Goal: Task Accomplishment & Management: Use online tool/utility

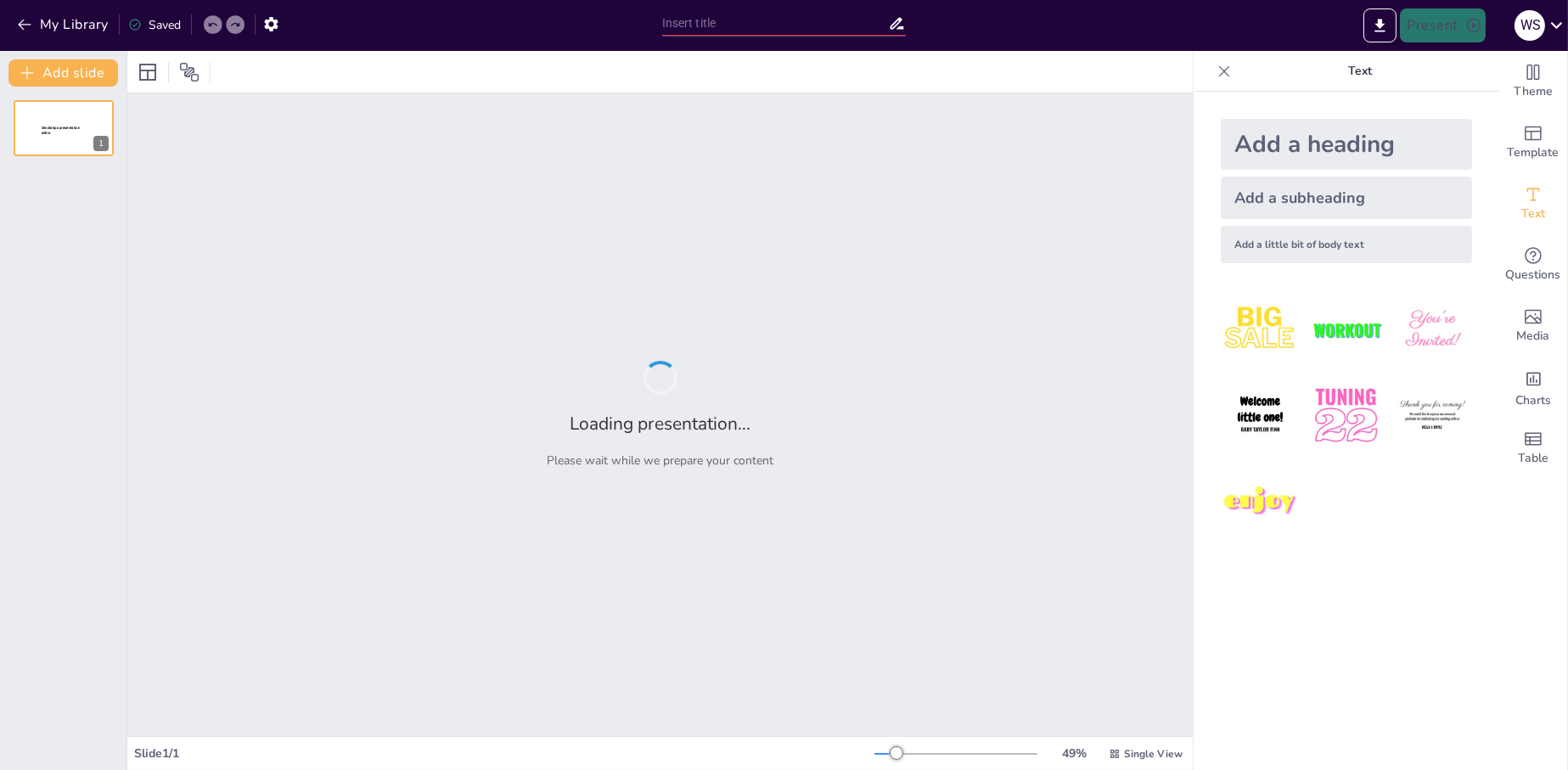
type input "COMPONENTE EMPRESARIAL EMPÍRICO"
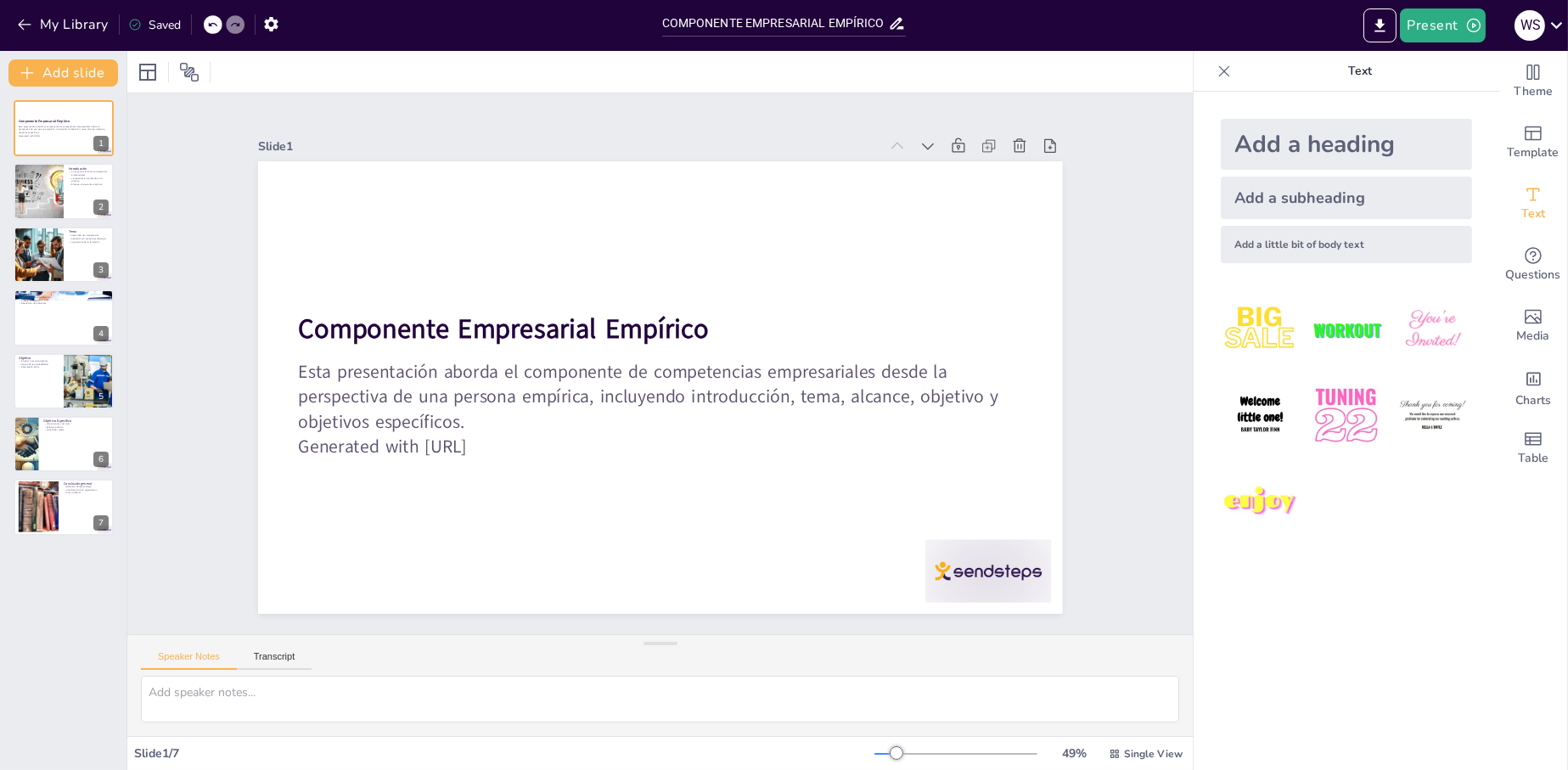
click at [1216, 78] on icon at bounding box center [1225, 72] width 17 height 17
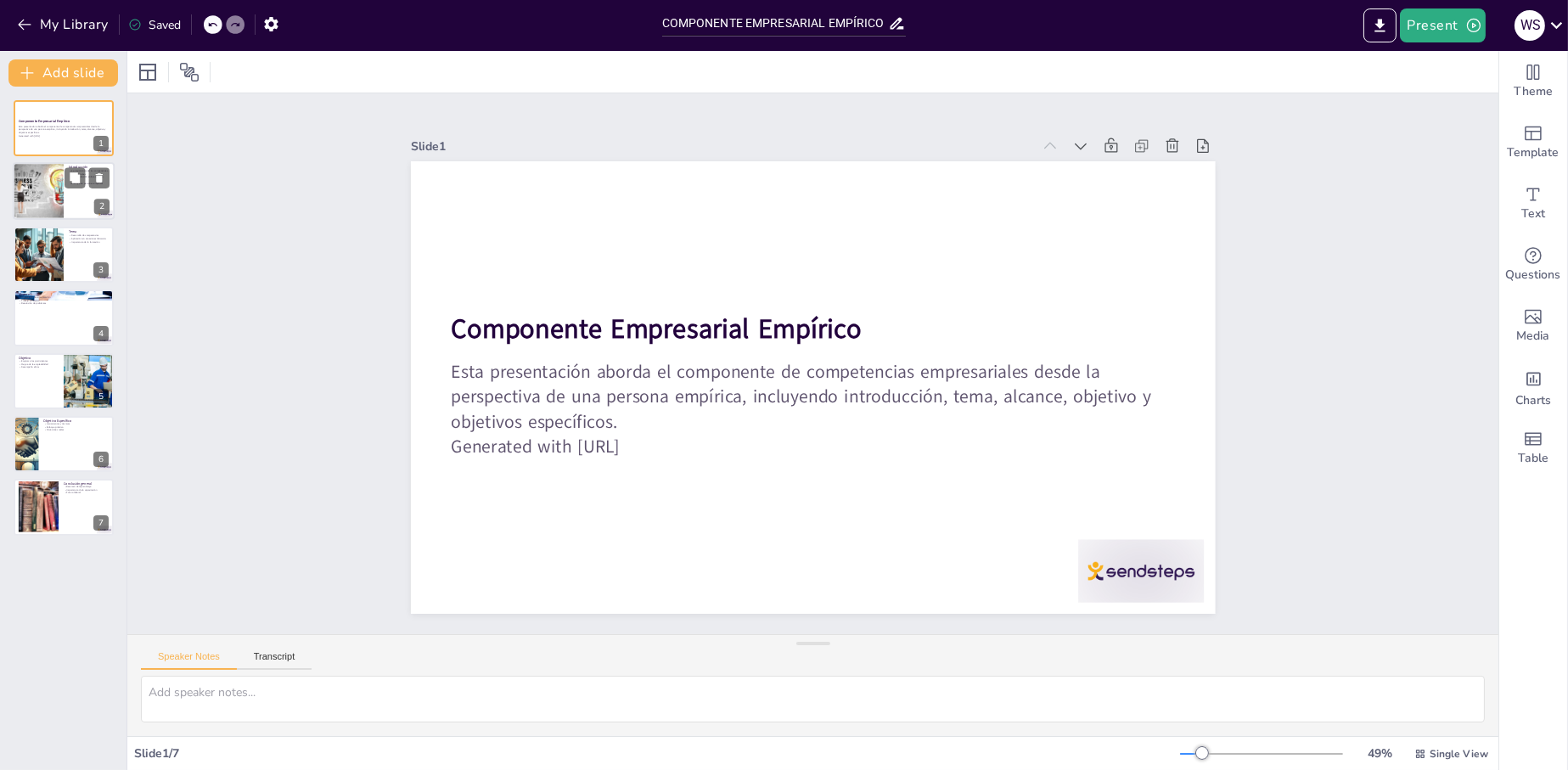
click at [25, 174] on div at bounding box center [38, 192] width 102 height 58
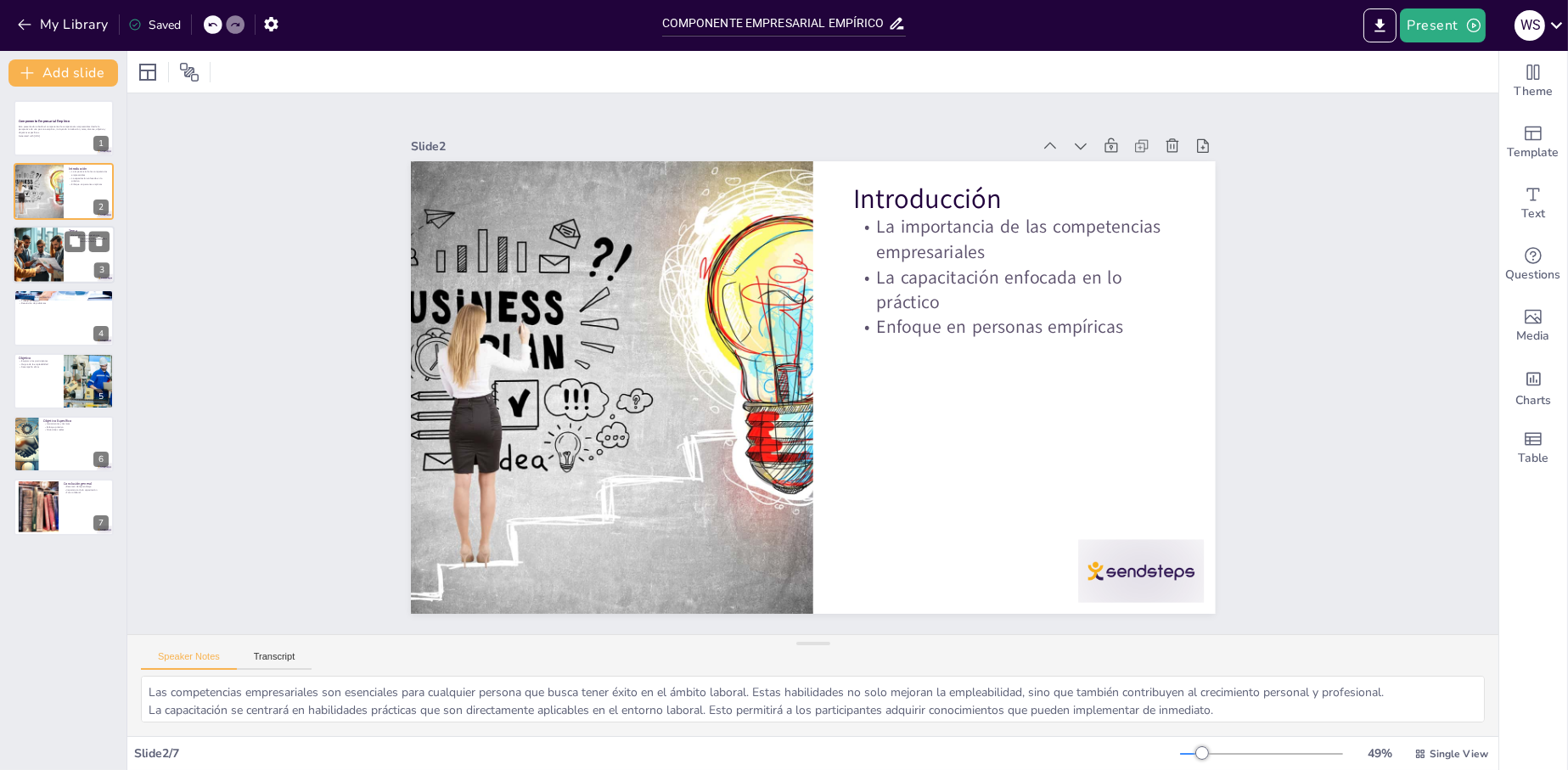
click at [48, 256] on div at bounding box center [38, 255] width 77 height 58
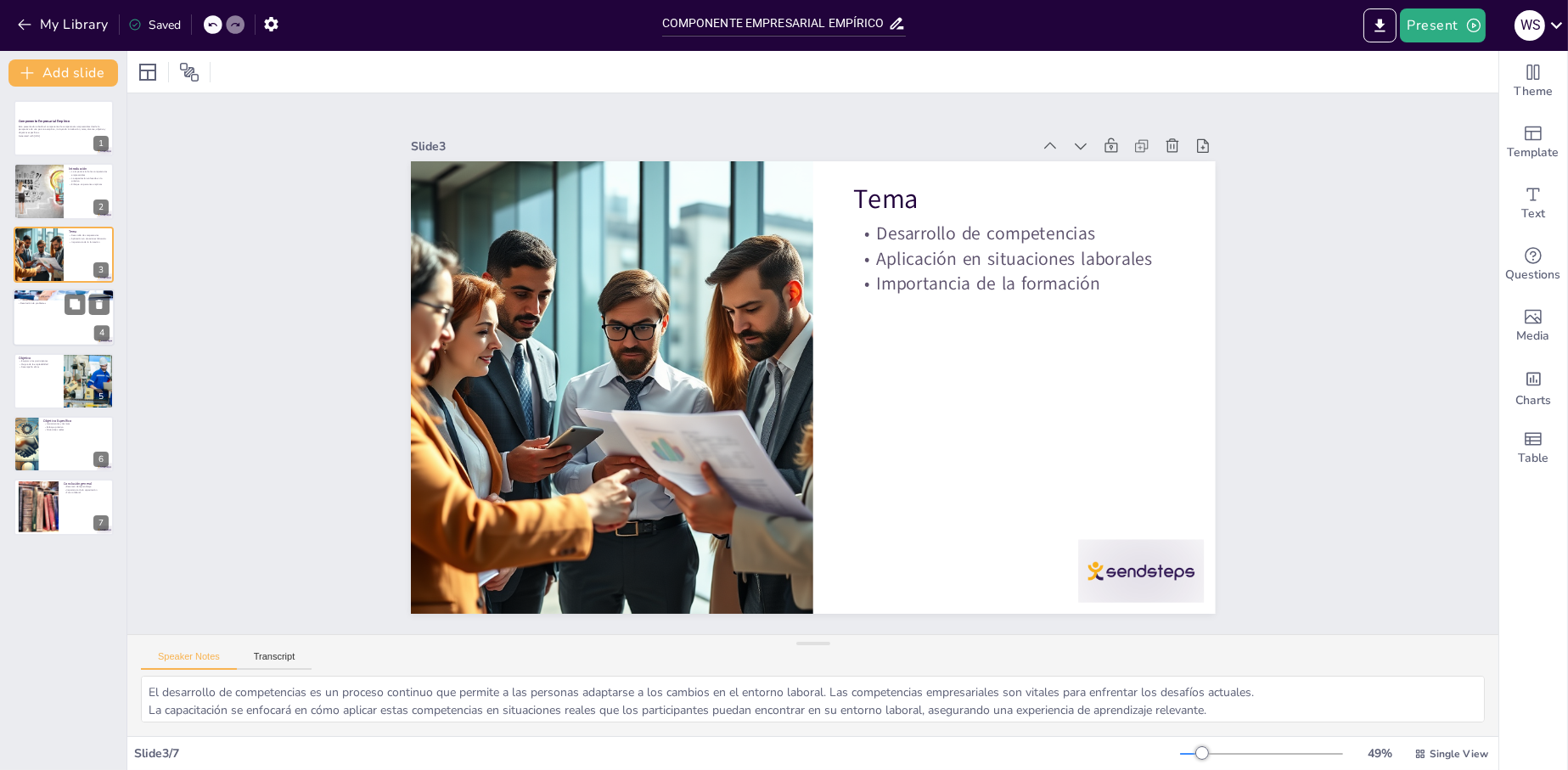
click at [46, 304] on p "Resolución de problemas" at bounding box center [63, 304] width 92 height 4
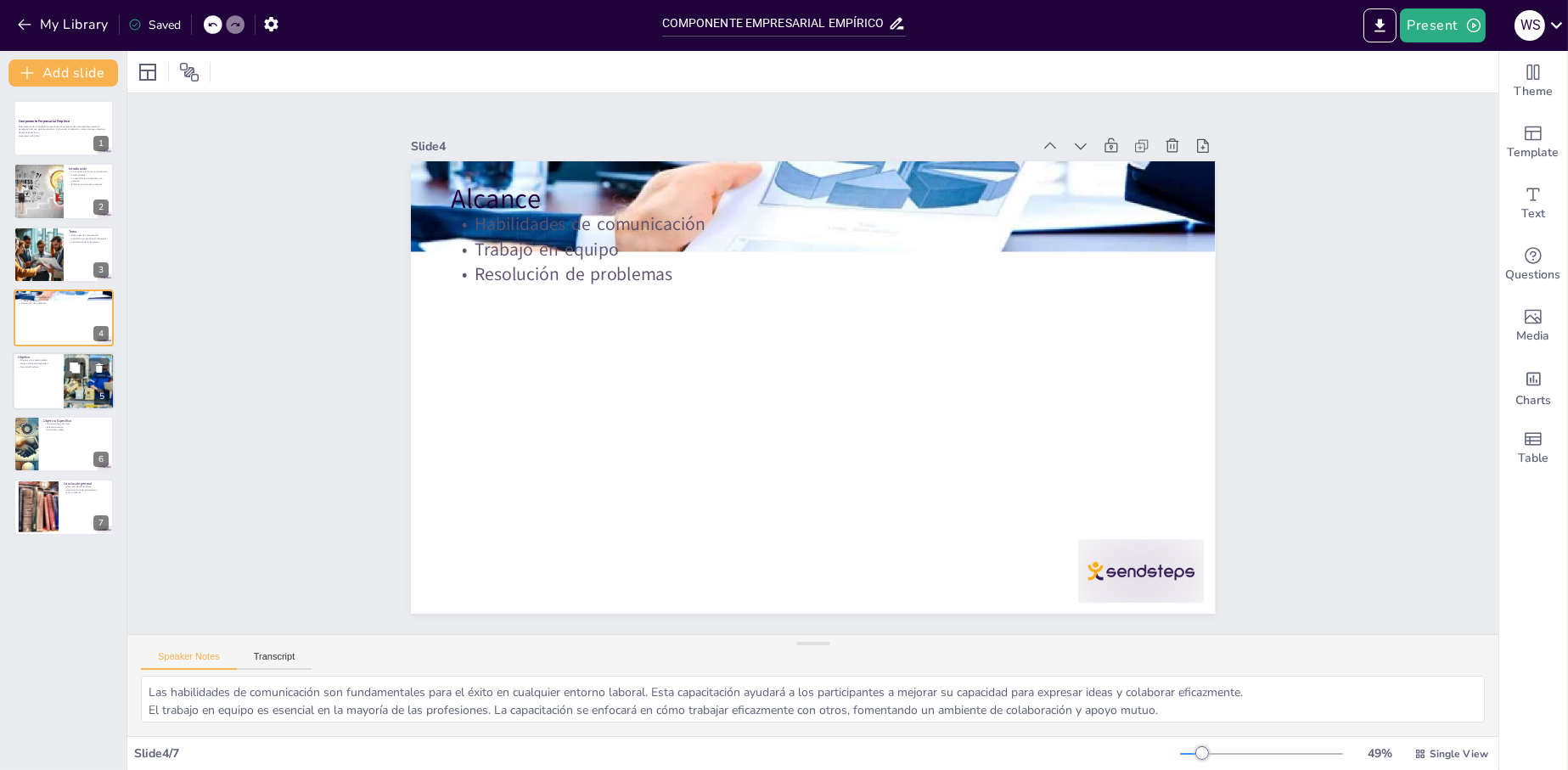
click at [43, 374] on div at bounding box center [63, 382] width 102 height 58
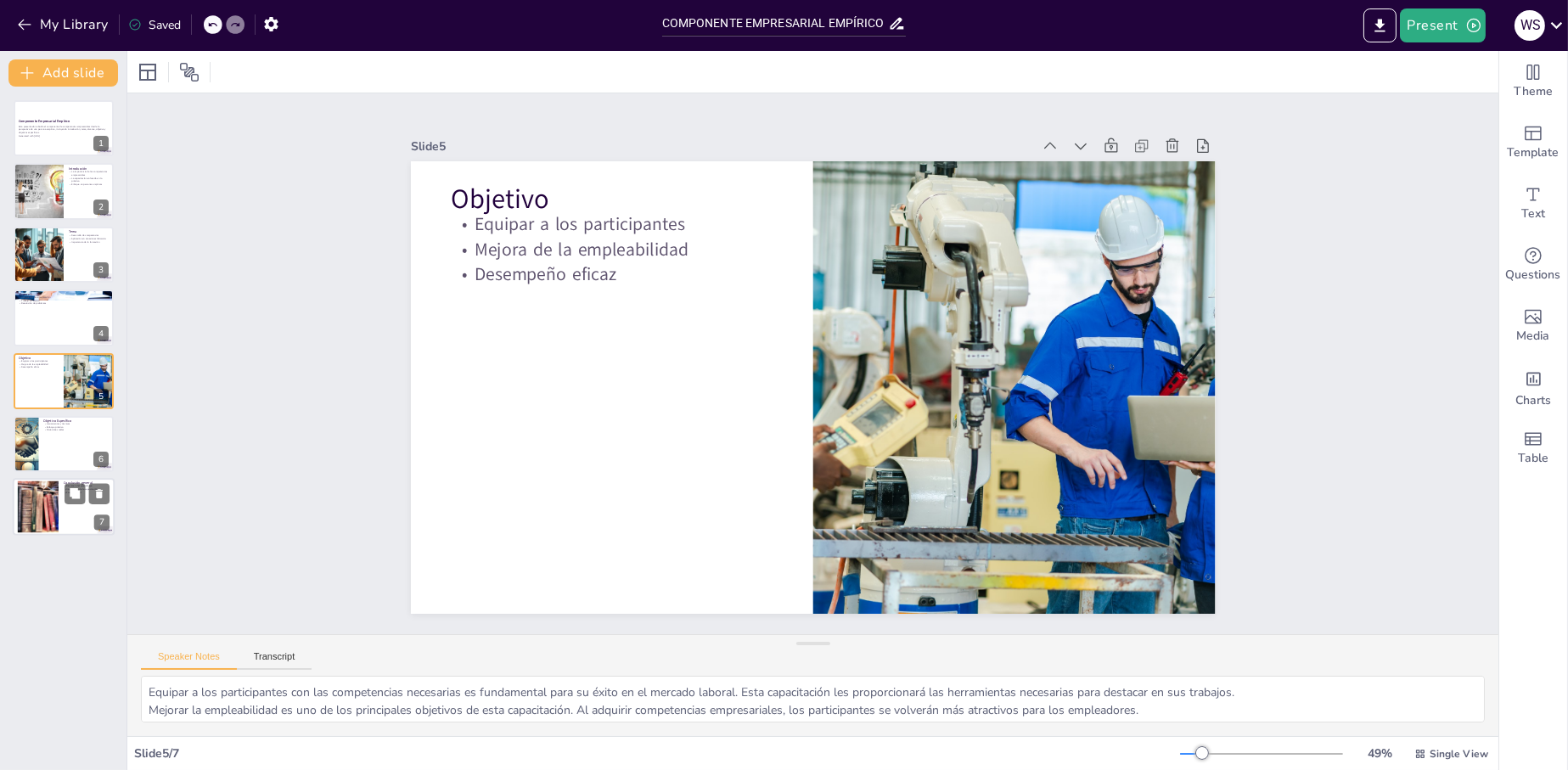
click at [32, 495] on div at bounding box center [38, 507] width 71 height 51
type textarea "En resumen, esta capacitación ha sido diseñada para proporcionar a los particip…"
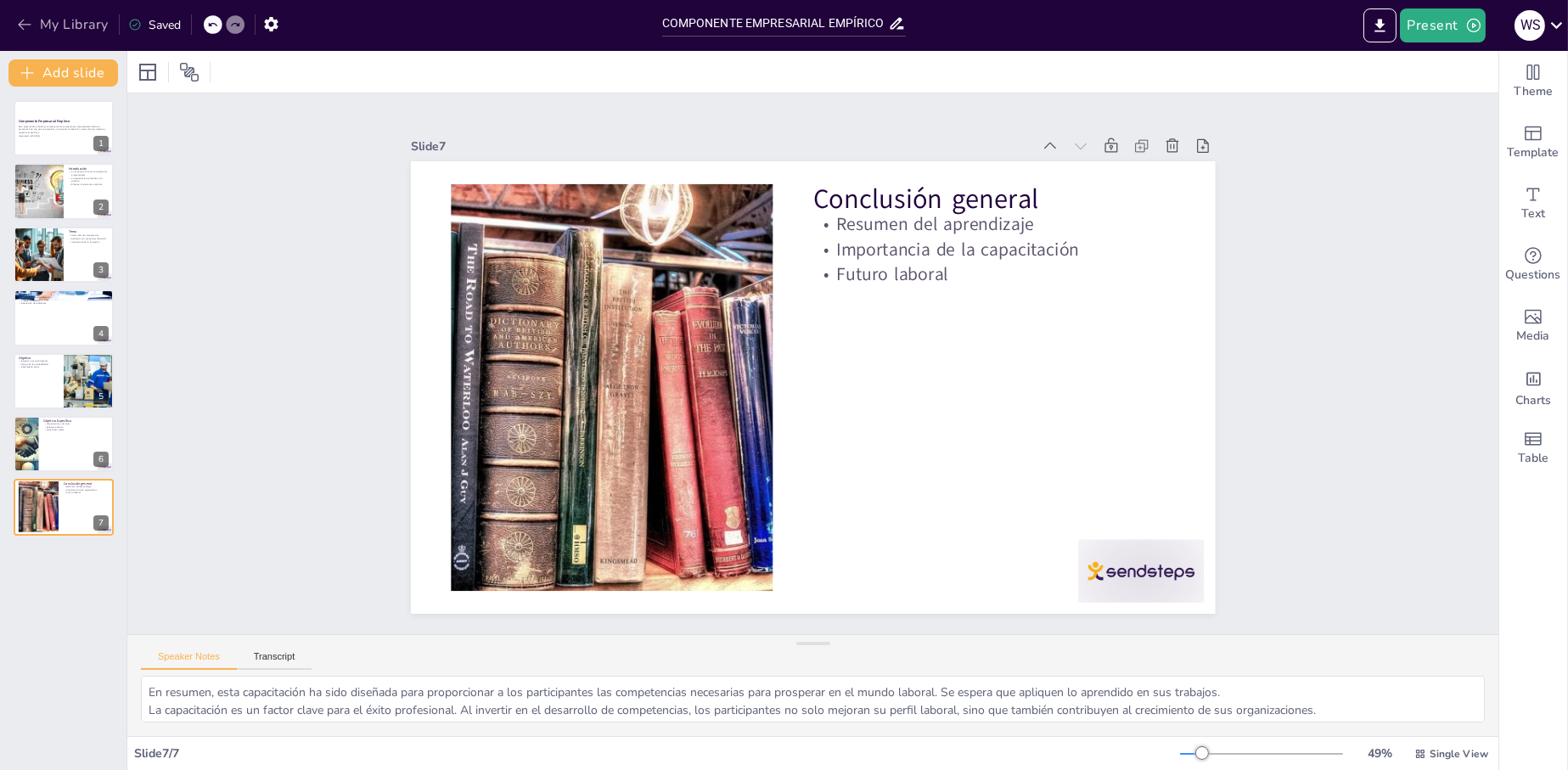
click at [13, 17] on button "My Library" at bounding box center [64, 24] width 103 height 27
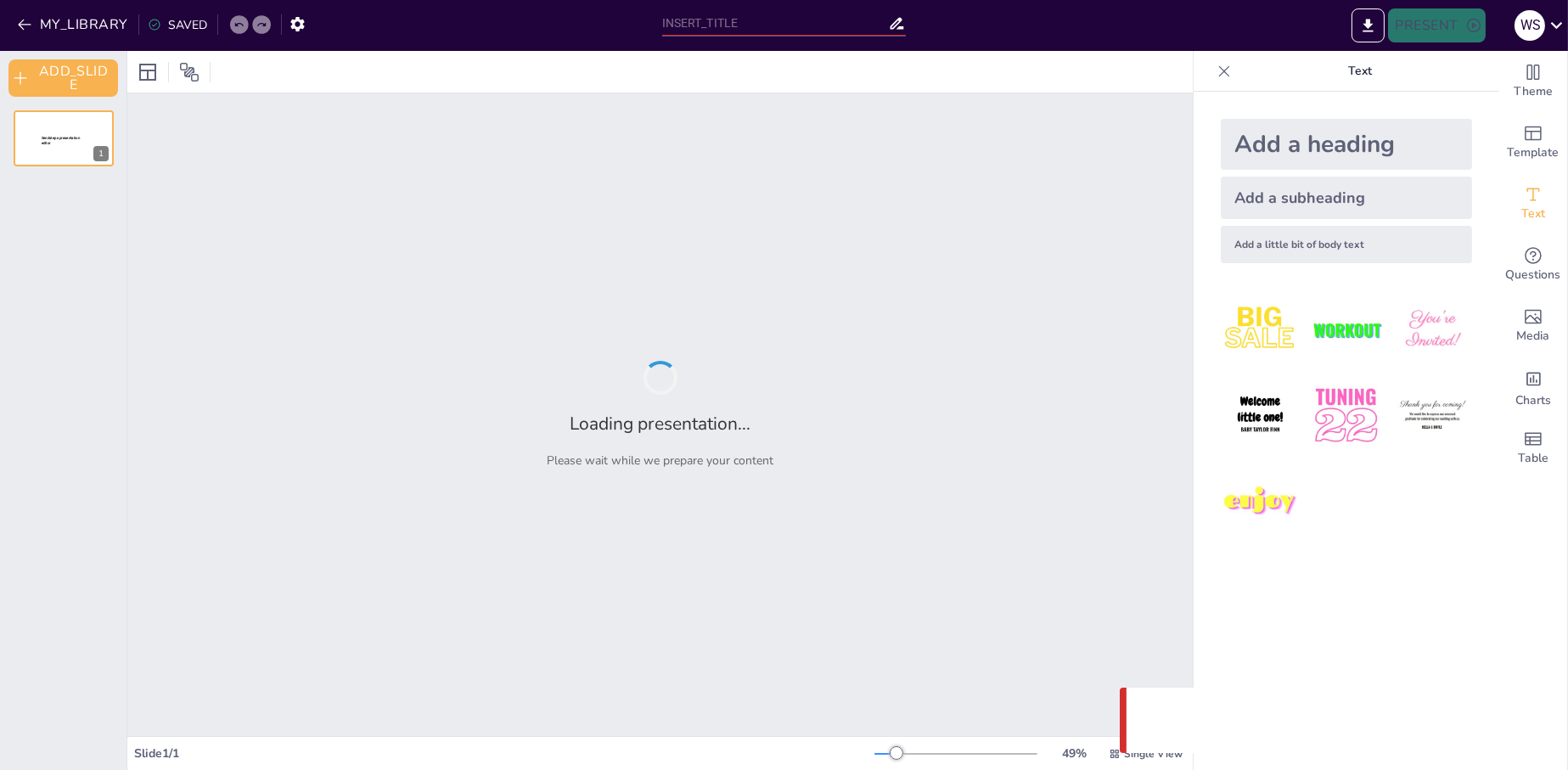
type input "COMPONENTE EMPRESARIAL EMPÍRICO"
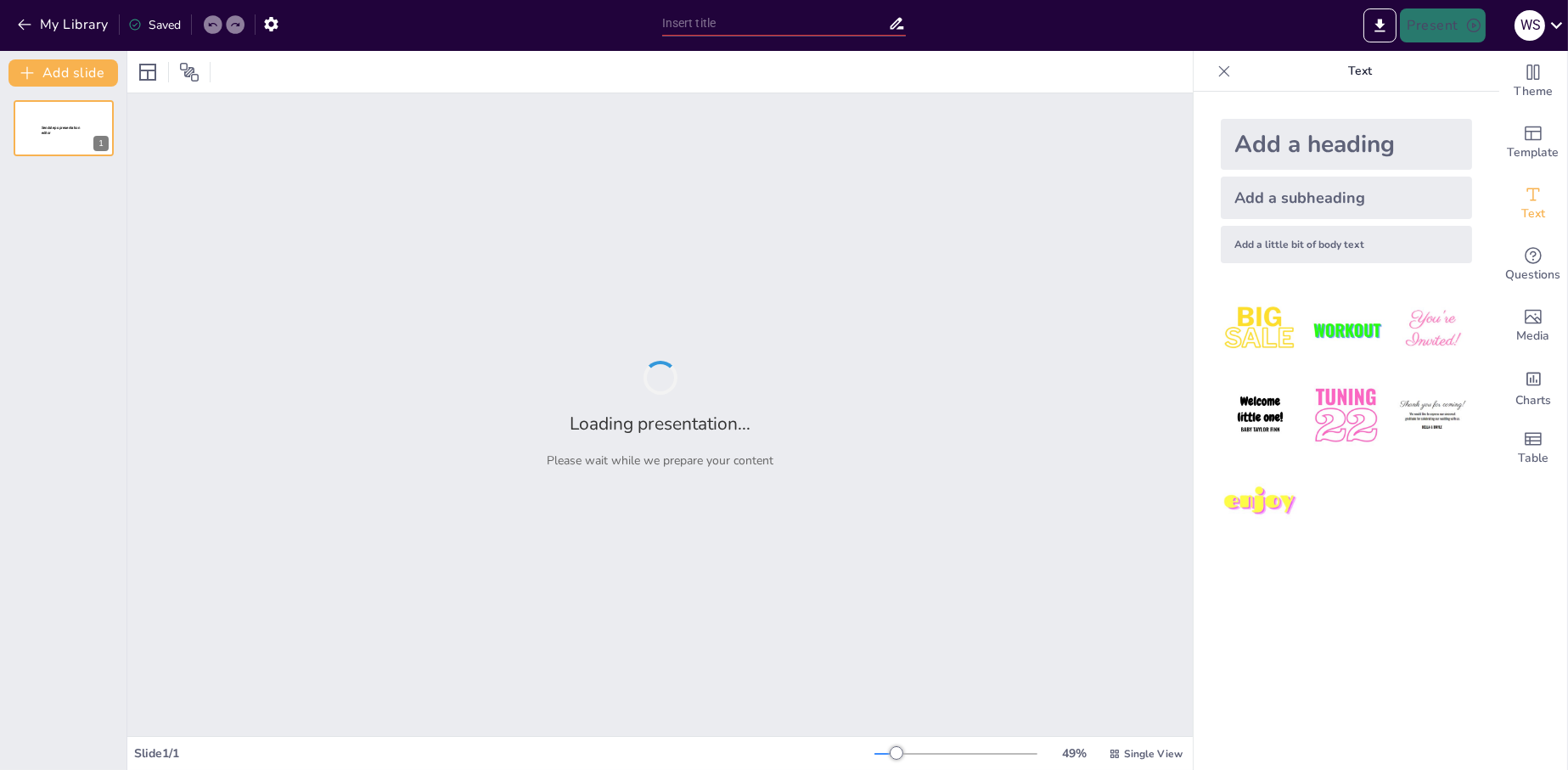
type input "DESARROLLO DE COMPETENCIA EMPRESARIAL EMPÍRICO"
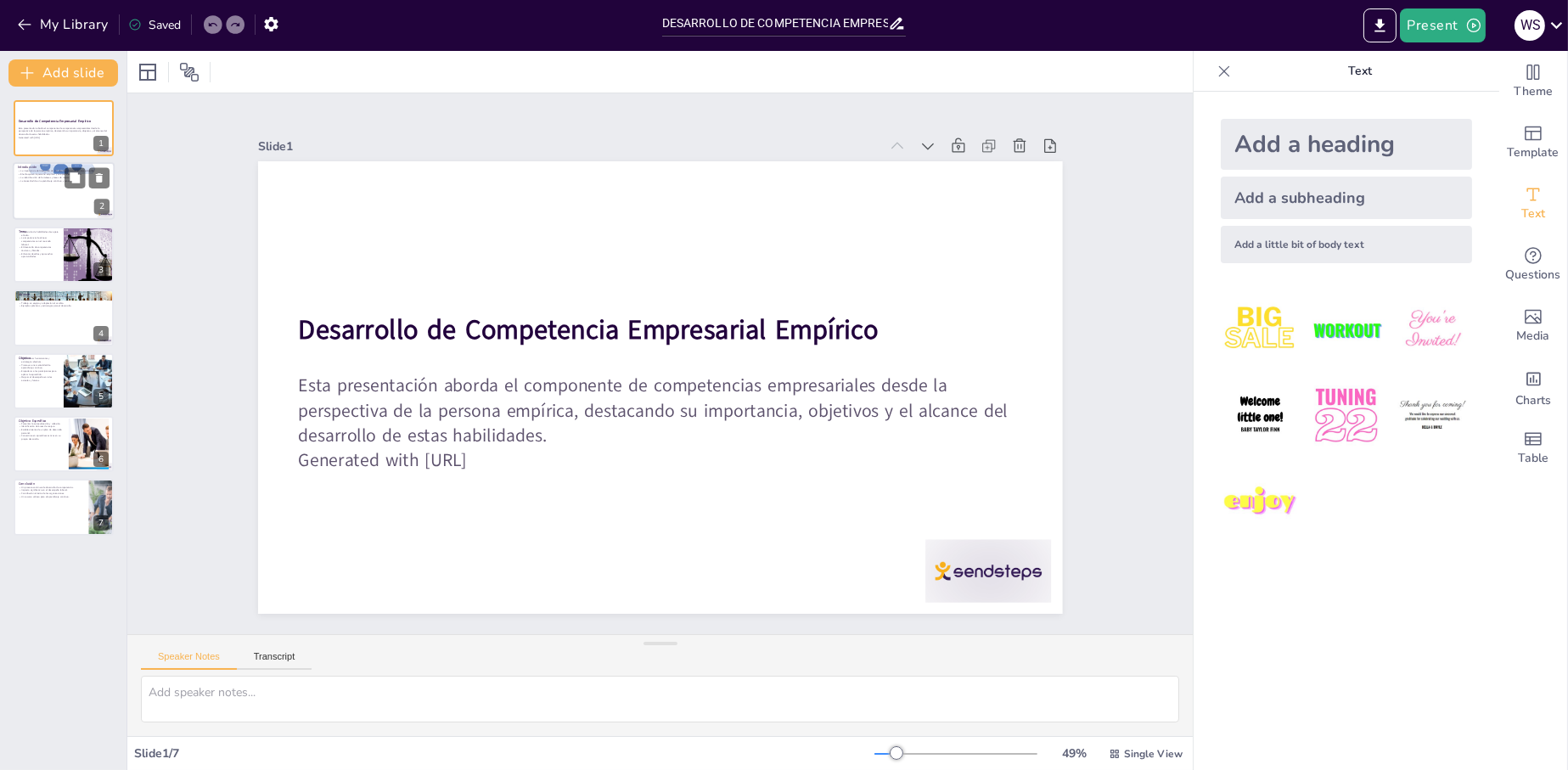
click at [35, 206] on div at bounding box center [63, 192] width 102 height 58
type textarea "El desarrollo de competencias es esencial en un entorno empresarial que está en…"
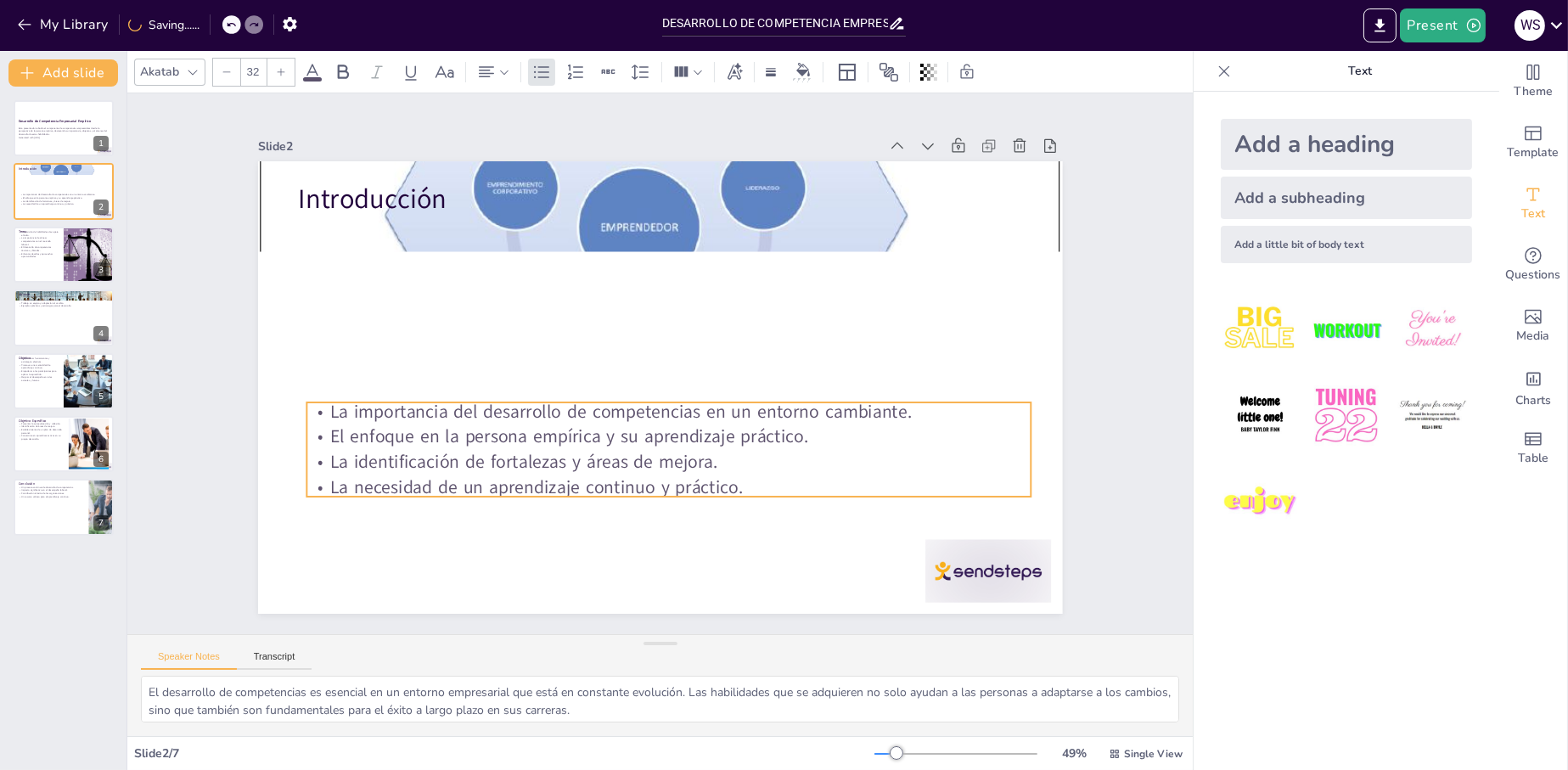
drag, startPoint x: 404, startPoint y: 254, endPoint x: 436, endPoint y: 182, distance: 78.8
click at [408, 401] on p "La importancia del desarrollo de competencias en un entorno cambiante." at bounding box center [634, 406] width 554 height 504
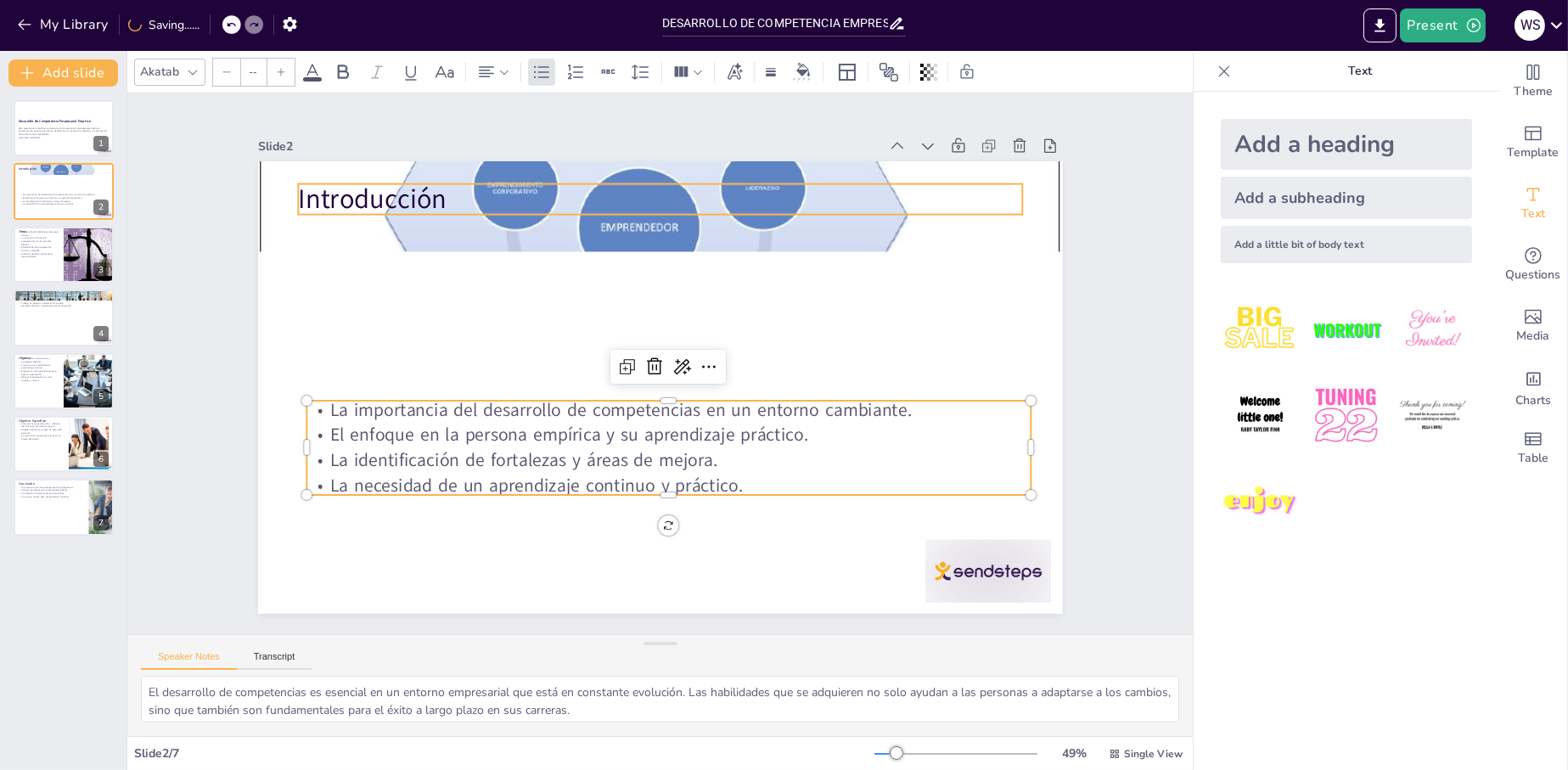
type input "48"
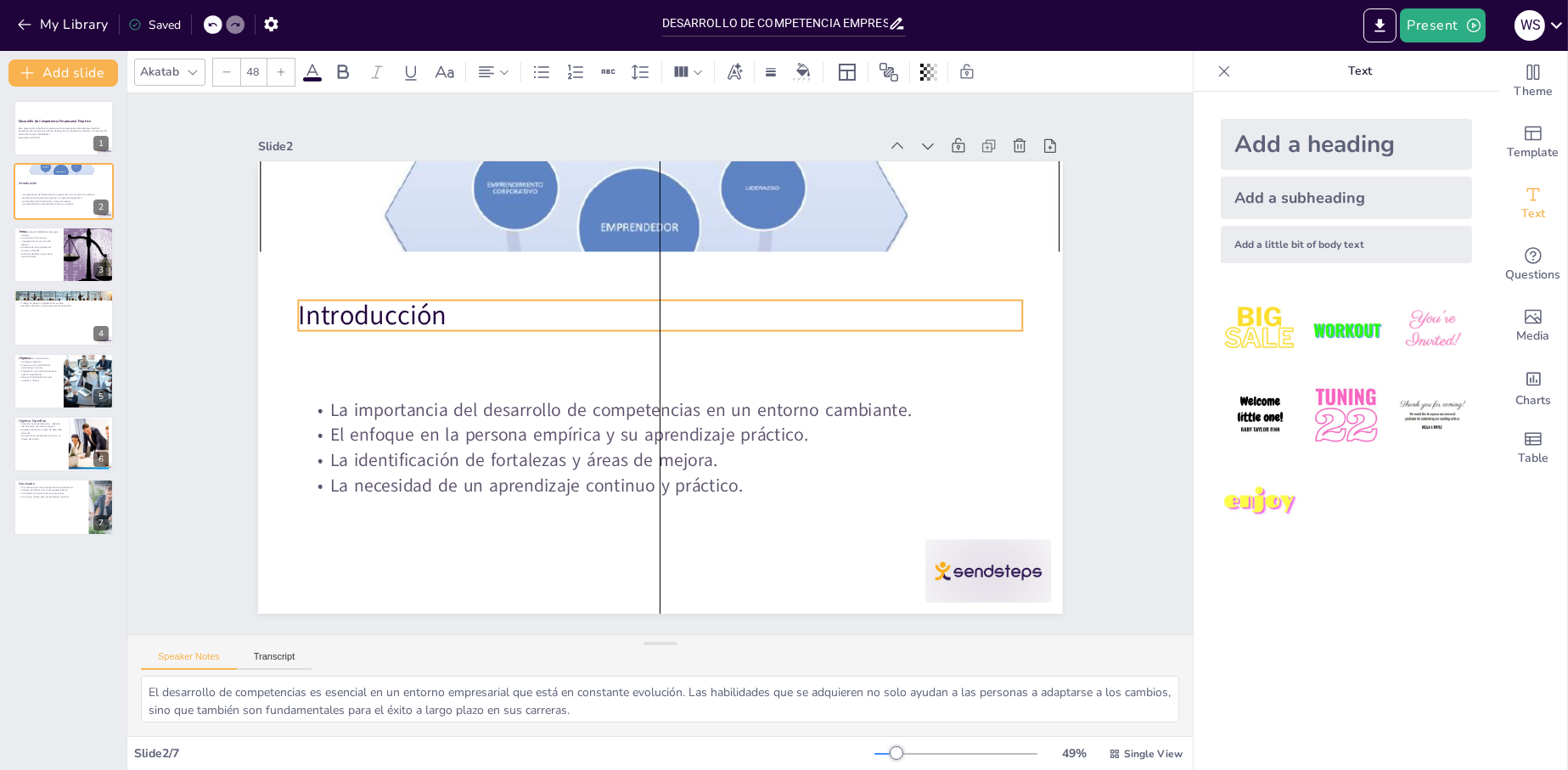
drag, startPoint x: 384, startPoint y: 186, endPoint x: 383, endPoint y: 302, distance: 116.0
click at [540, 302] on p "Introducción" at bounding box center [704, 344] width 329 height 676
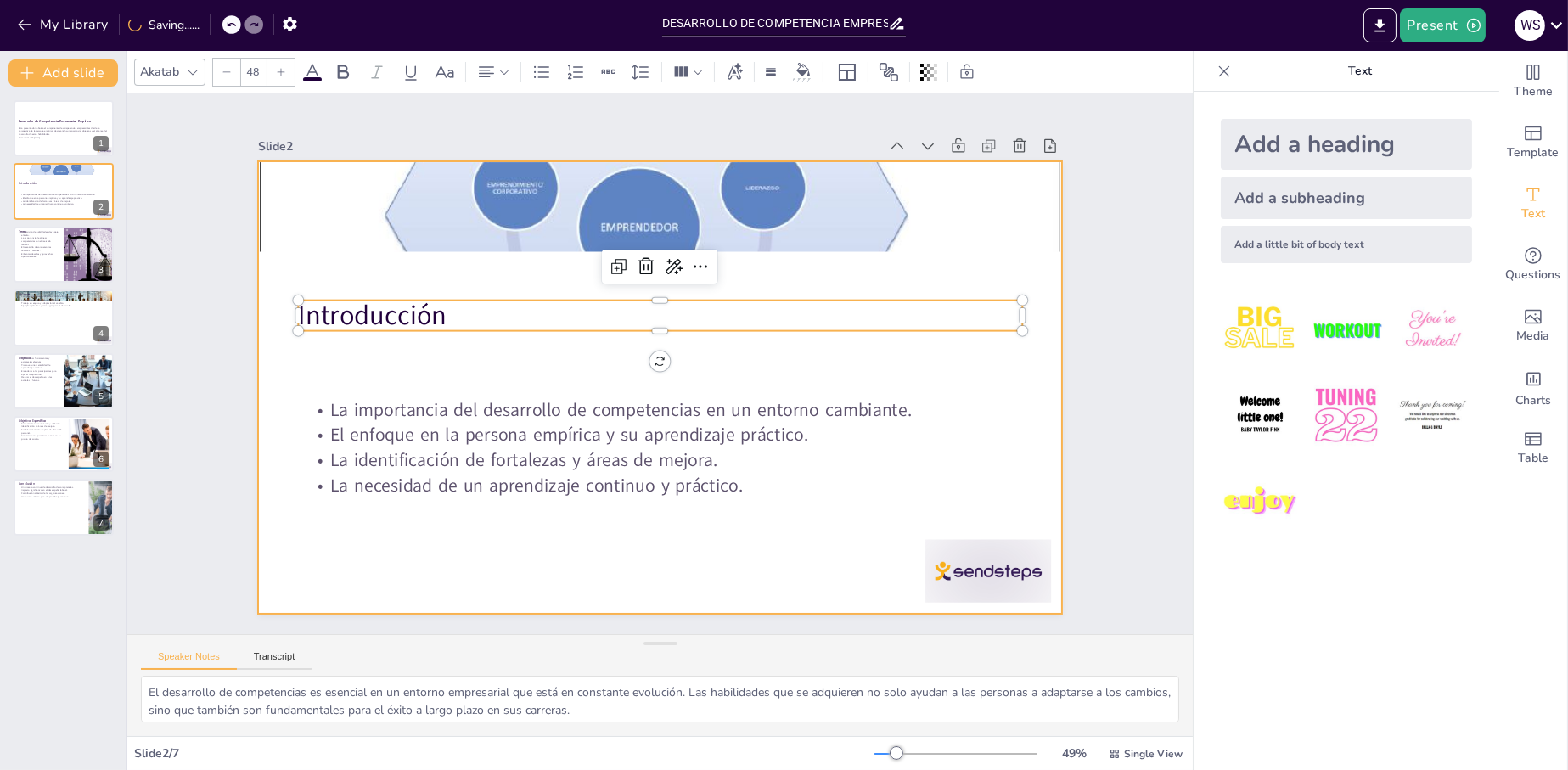
click at [439, 539] on div at bounding box center [644, 381] width 901 height 875
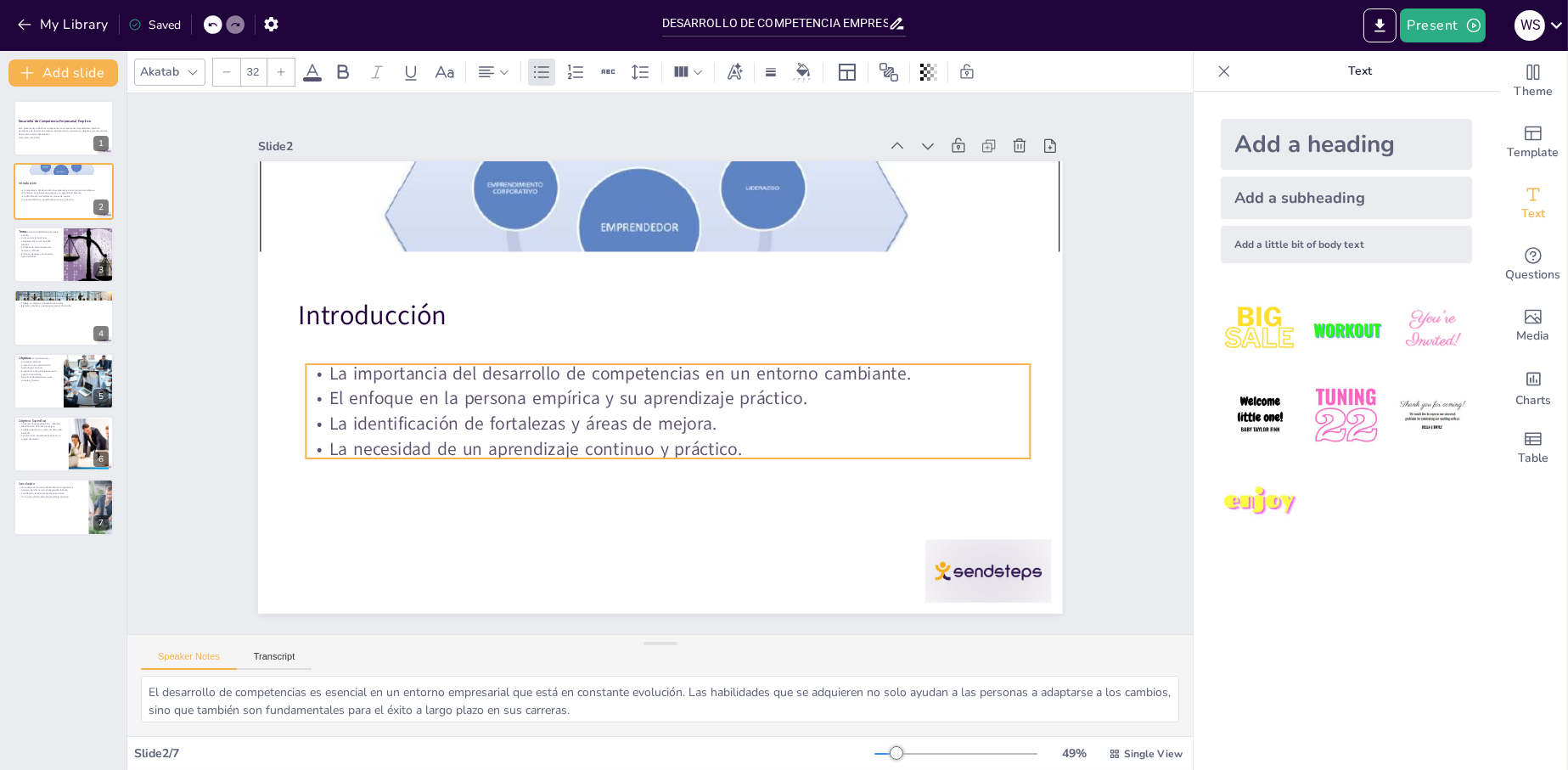
drag, startPoint x: 442, startPoint y: 437, endPoint x: 441, endPoint y: 401, distance: 36.0
click at [441, 401] on p "El enfoque en la persona empírica y su aprendizaje práctico." at bounding box center [646, 396] width 601 height 446
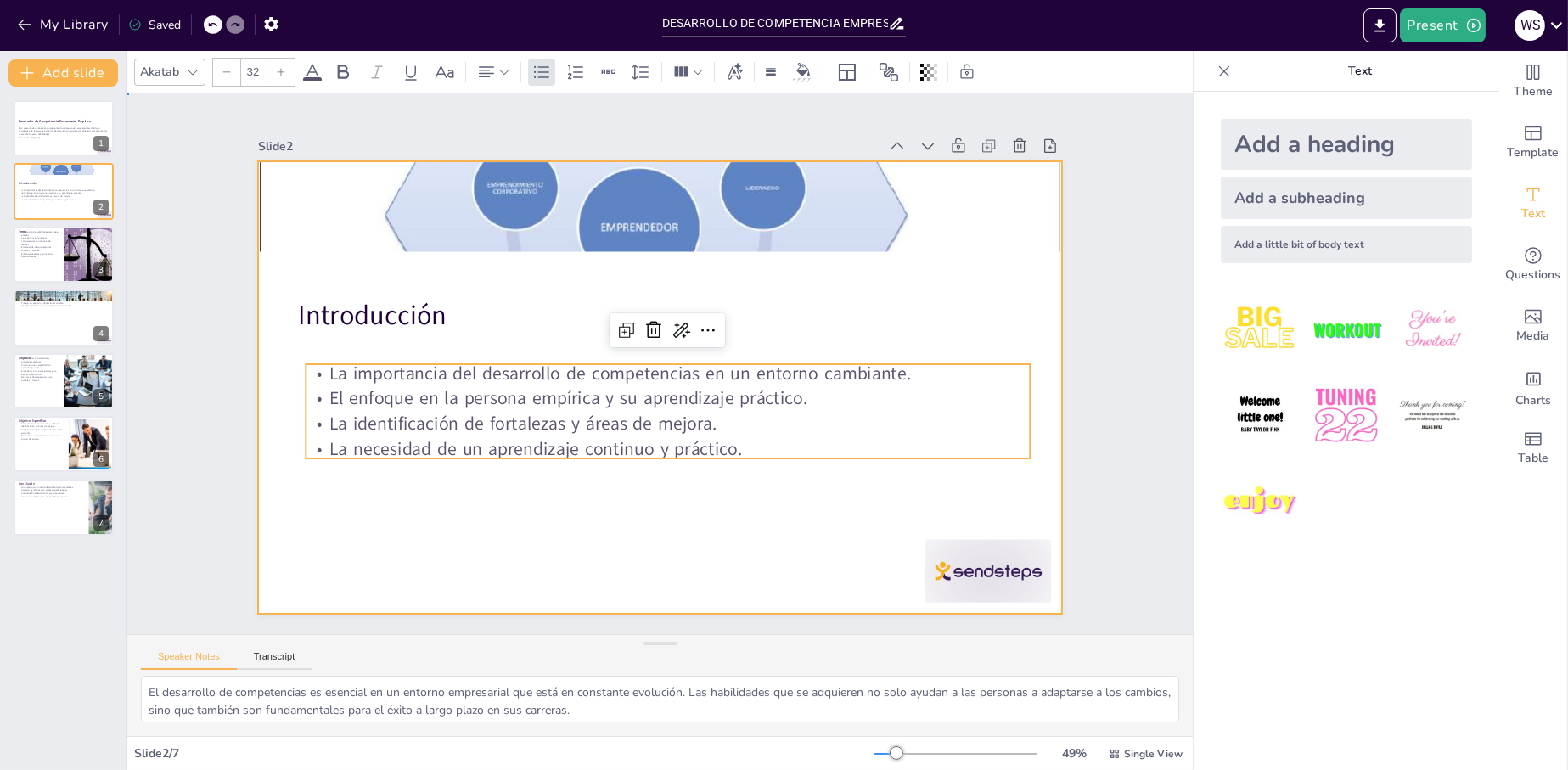
click at [459, 502] on div at bounding box center [653, 341] width 905 height 678
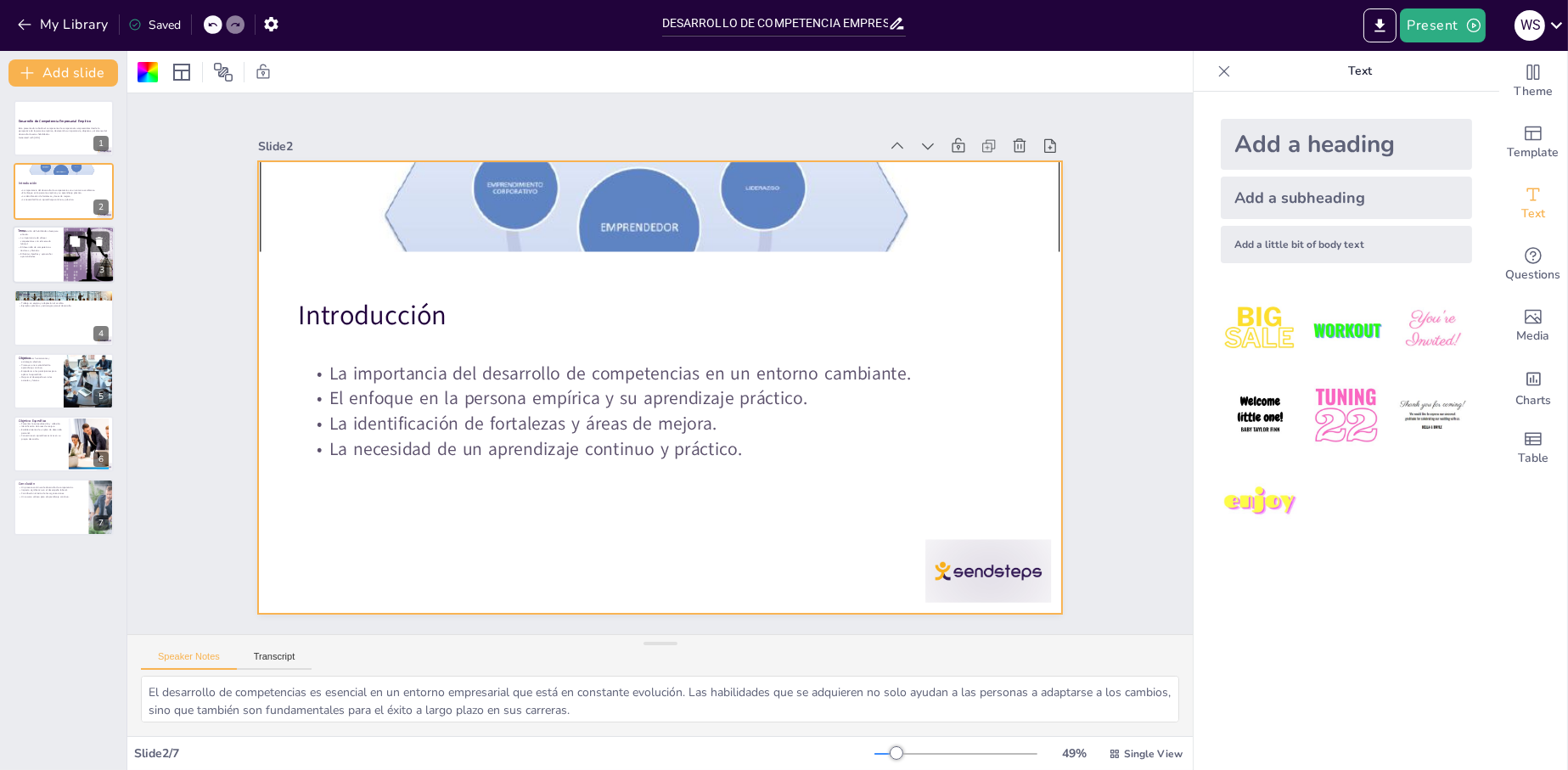
click at [52, 252] on p "Enfrentar desafíos y aprovechar oportunidades." at bounding box center [38, 255] width 41 height 6
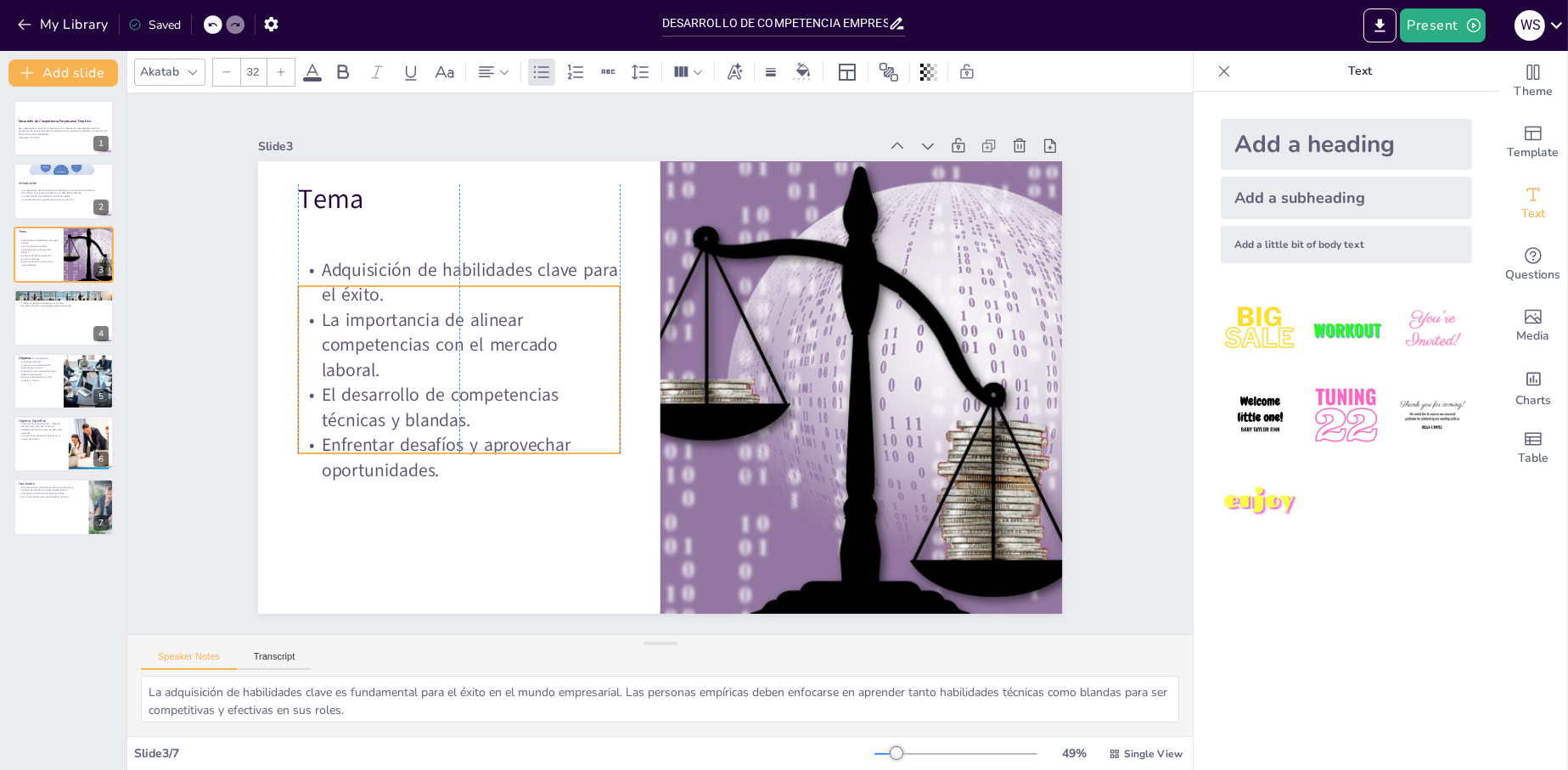
drag, startPoint x: 406, startPoint y: 315, endPoint x: 401, endPoint y: 334, distance: 19.6
click at [401, 334] on p "La importancia de alinear competencias con el mercado laboral." at bounding box center [475, 284] width 329 height 170
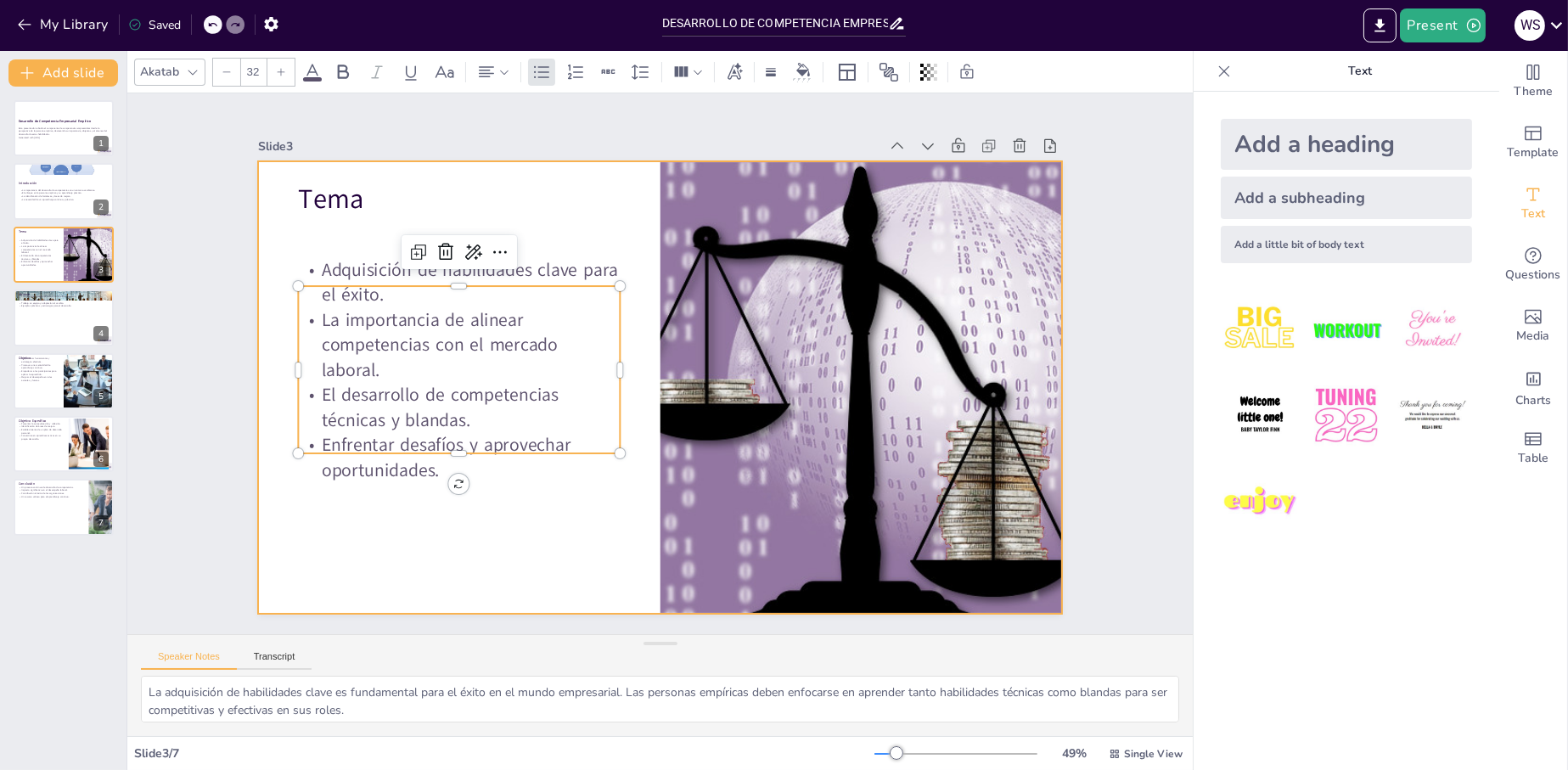
click at [560, 499] on div at bounding box center [646, 383] width 917 height 839
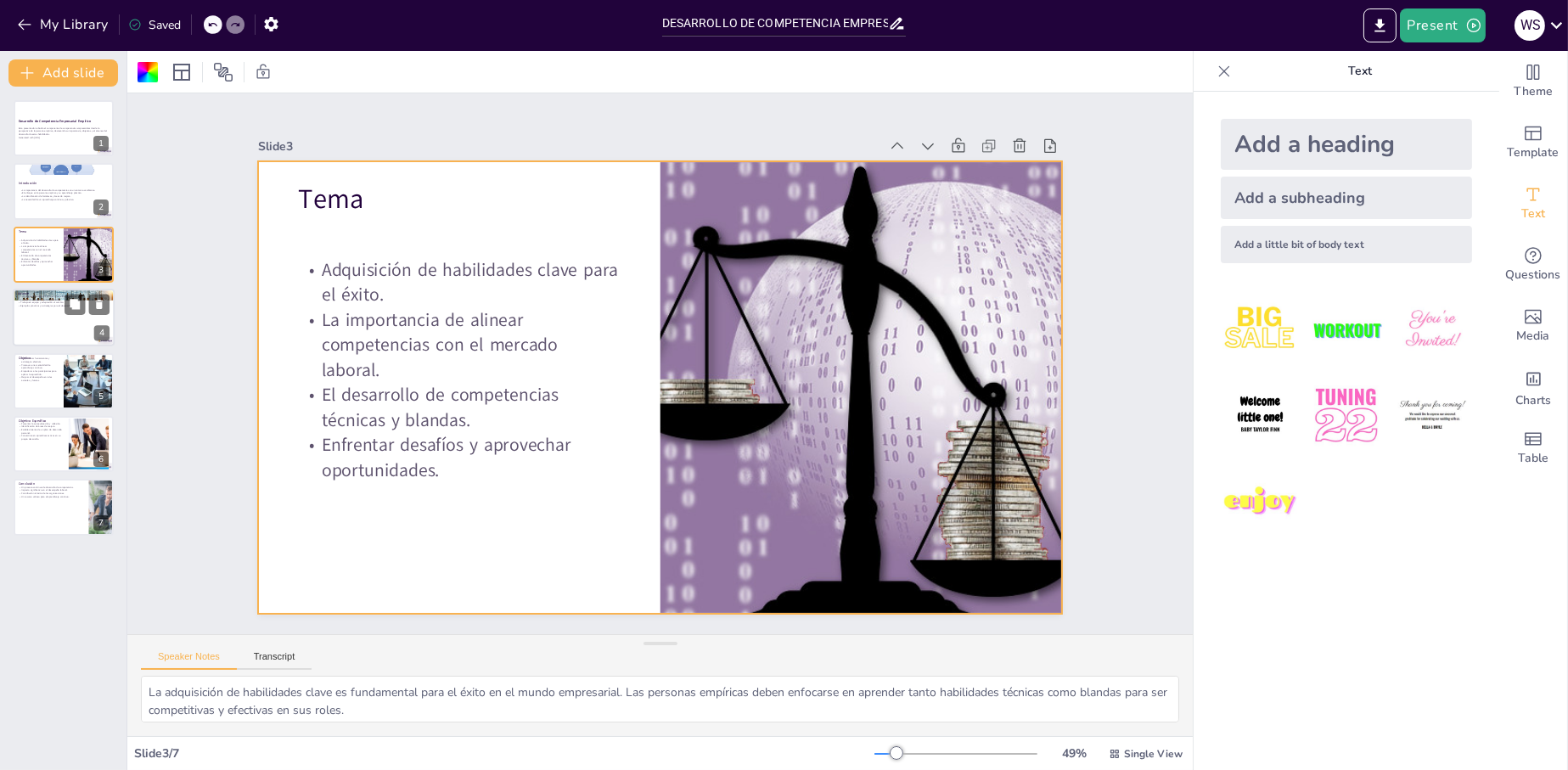
click at [47, 317] on div at bounding box center [63, 318] width 102 height 58
type textarea "El liderazgo es una competencia clave en el desarrollo empresarial. Los individ…"
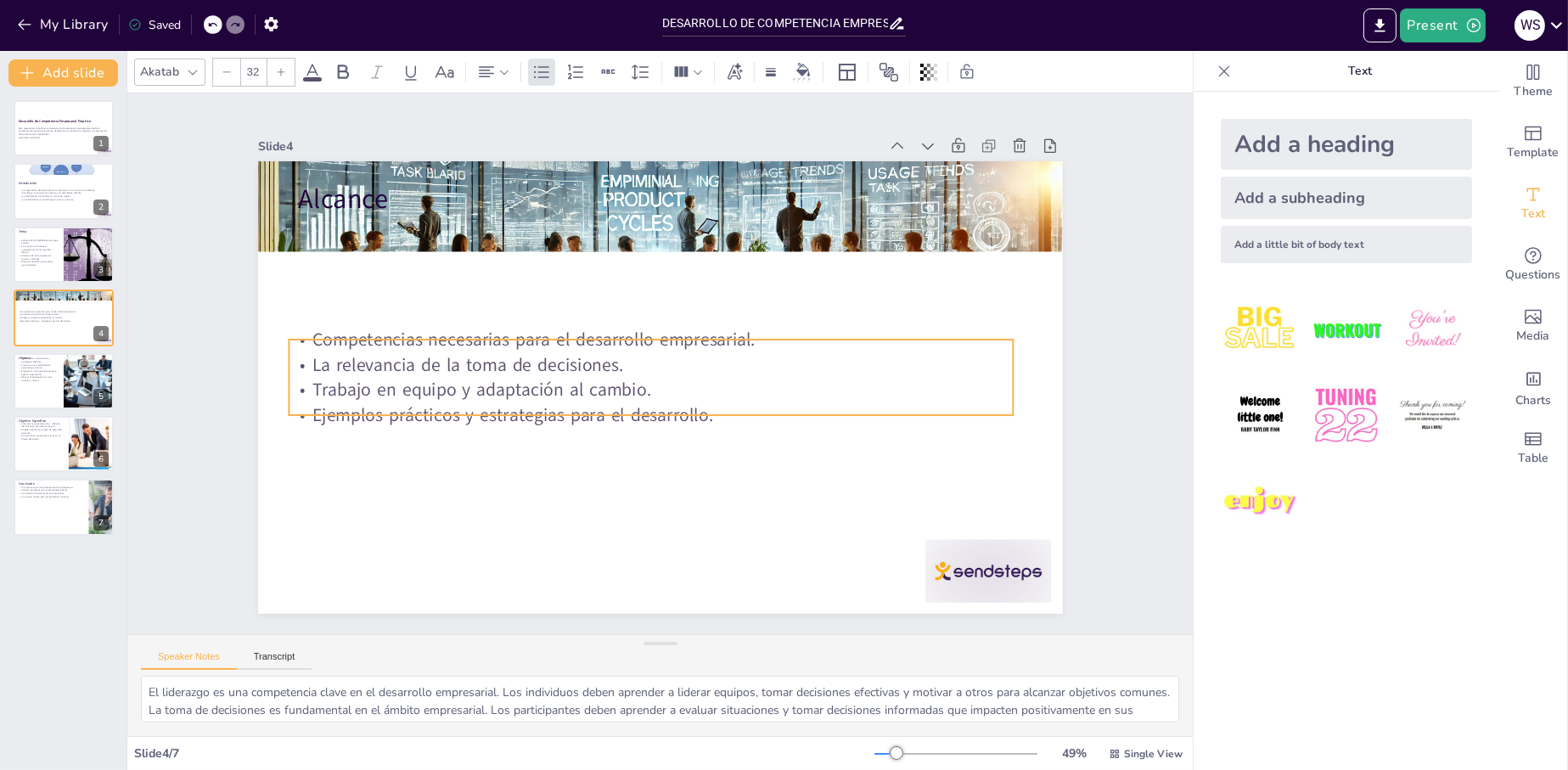
drag, startPoint x: 490, startPoint y: 265, endPoint x: 466, endPoint y: 376, distance: 113.6
click at [477, 412] on p "Trabajo en equipo y adaptación al cambio." at bounding box center [645, 386] width 713 height 175
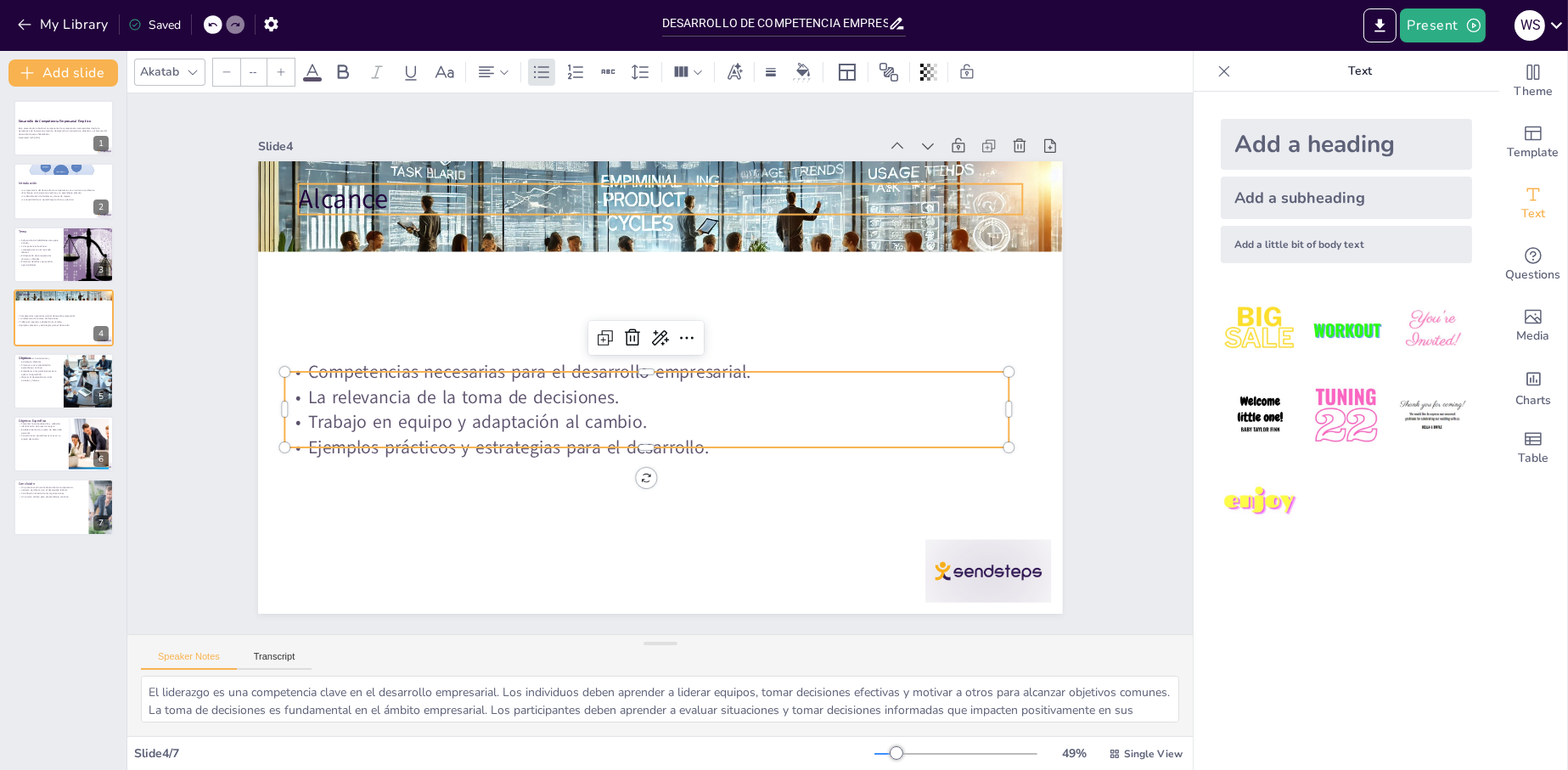
type input "48"
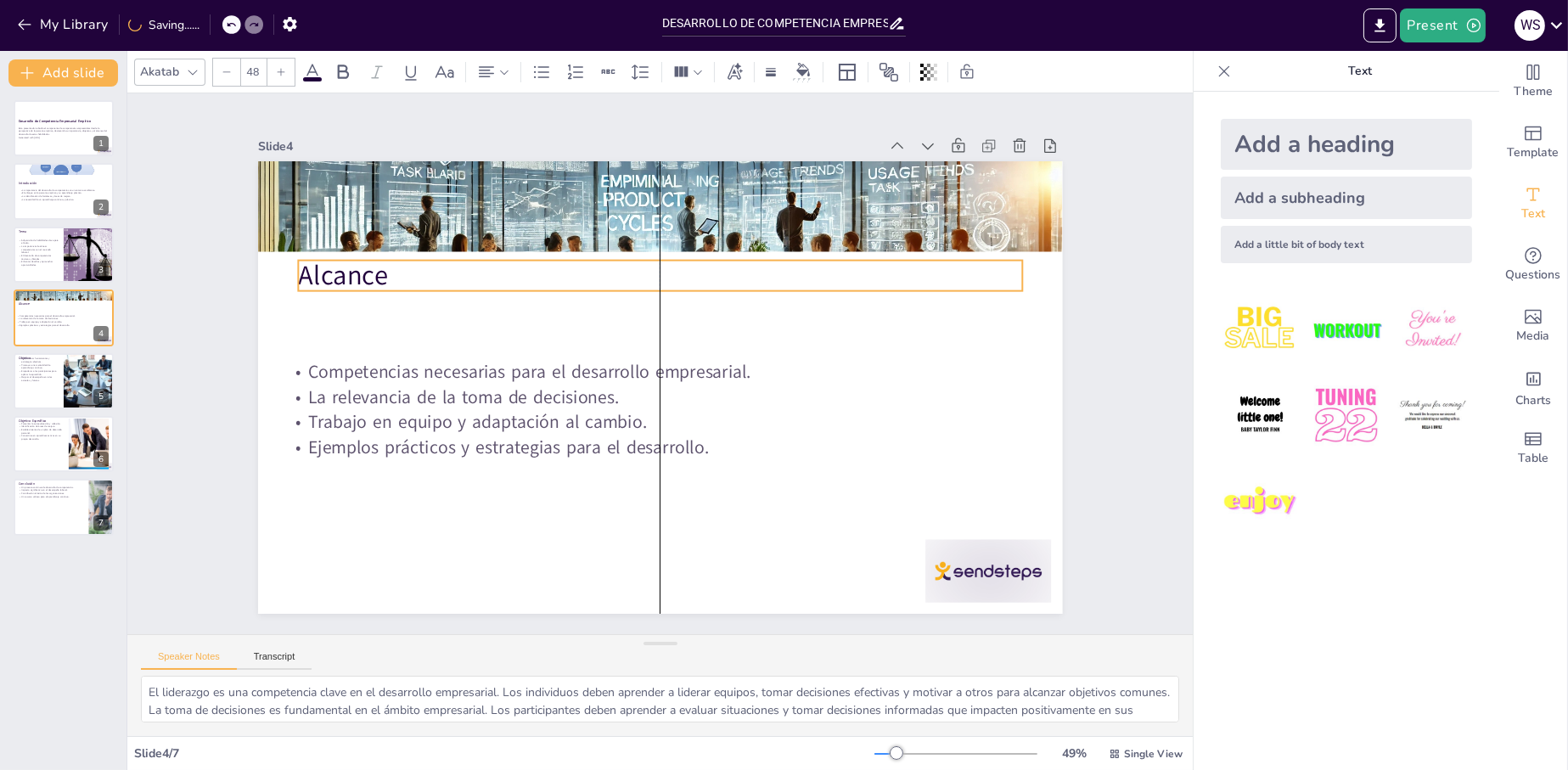
drag, startPoint x: 331, startPoint y: 202, endPoint x: 334, endPoint y: 265, distance: 63.1
click at [337, 265] on p "Alcance" at bounding box center [687, 280] width 701 height 260
click at [43, 432] on p "Establecimiento de un plan de desarrollo personal." at bounding box center [40, 431] width 46 height 6
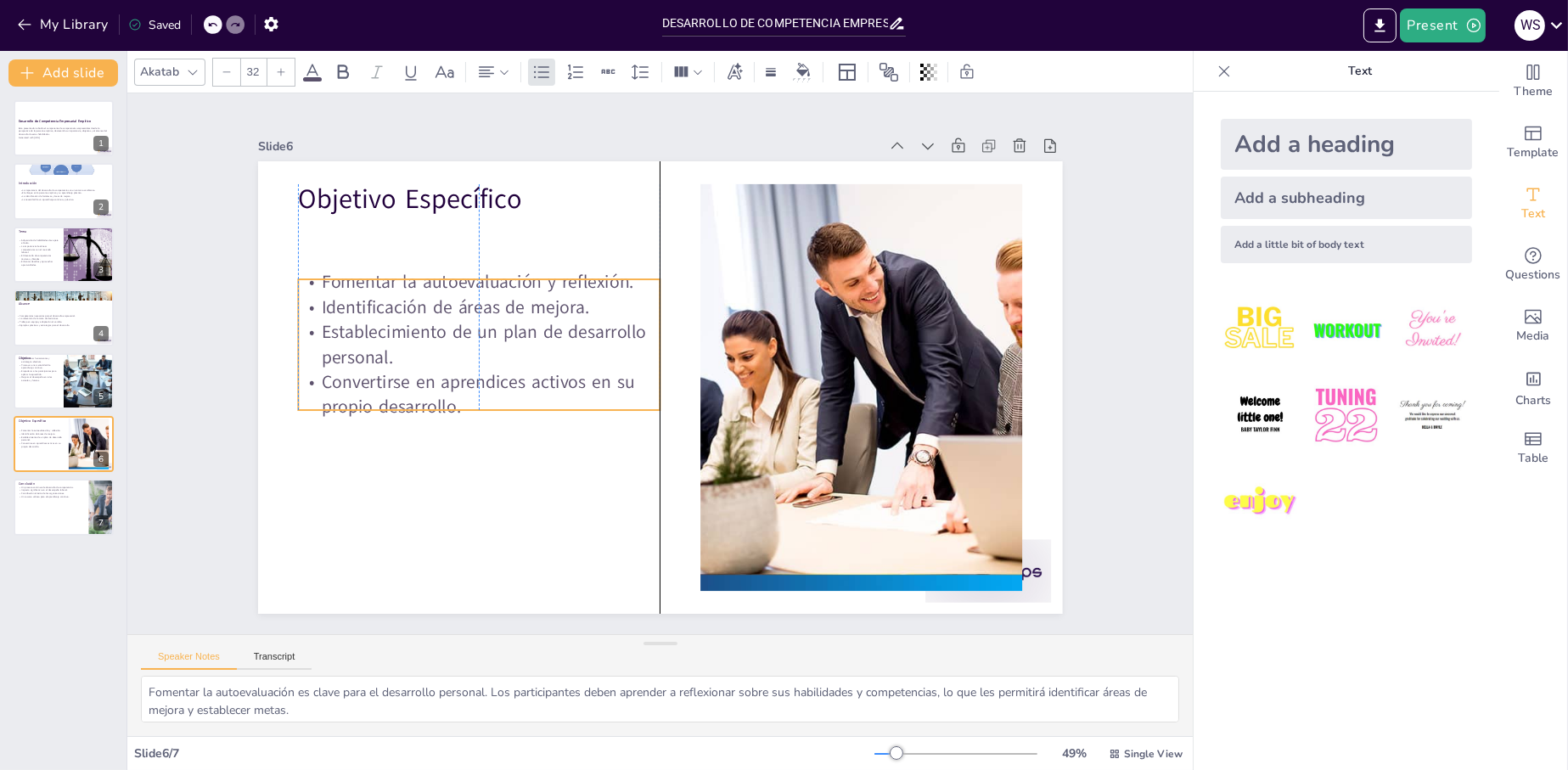
drag, startPoint x: 415, startPoint y: 294, endPoint x: 408, endPoint y: 350, distance: 56.4
click at [414, 350] on p "Establecimiento de un plan de desarrollo personal." at bounding box center [553, 216] width 279 height 302
click at [38, 497] on p "Un recurso valioso para el aprendizaje continuo." at bounding box center [50, 497] width 66 height 4
type textarea "El desarrollo de competencias es un proceso que nunca termina. Requiere dedicac…"
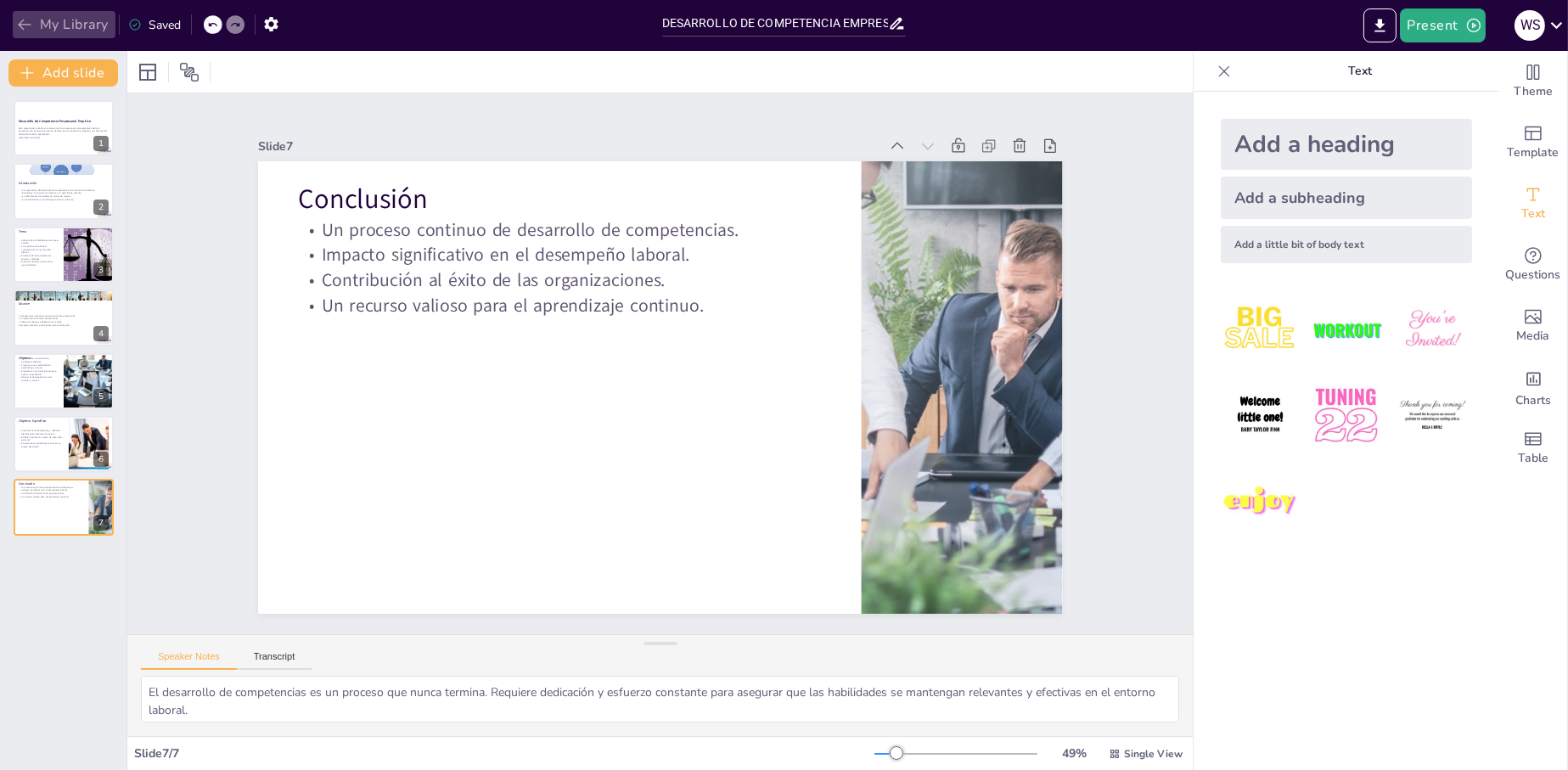
click at [21, 16] on icon "button" at bounding box center [25, 25] width 17 height 17
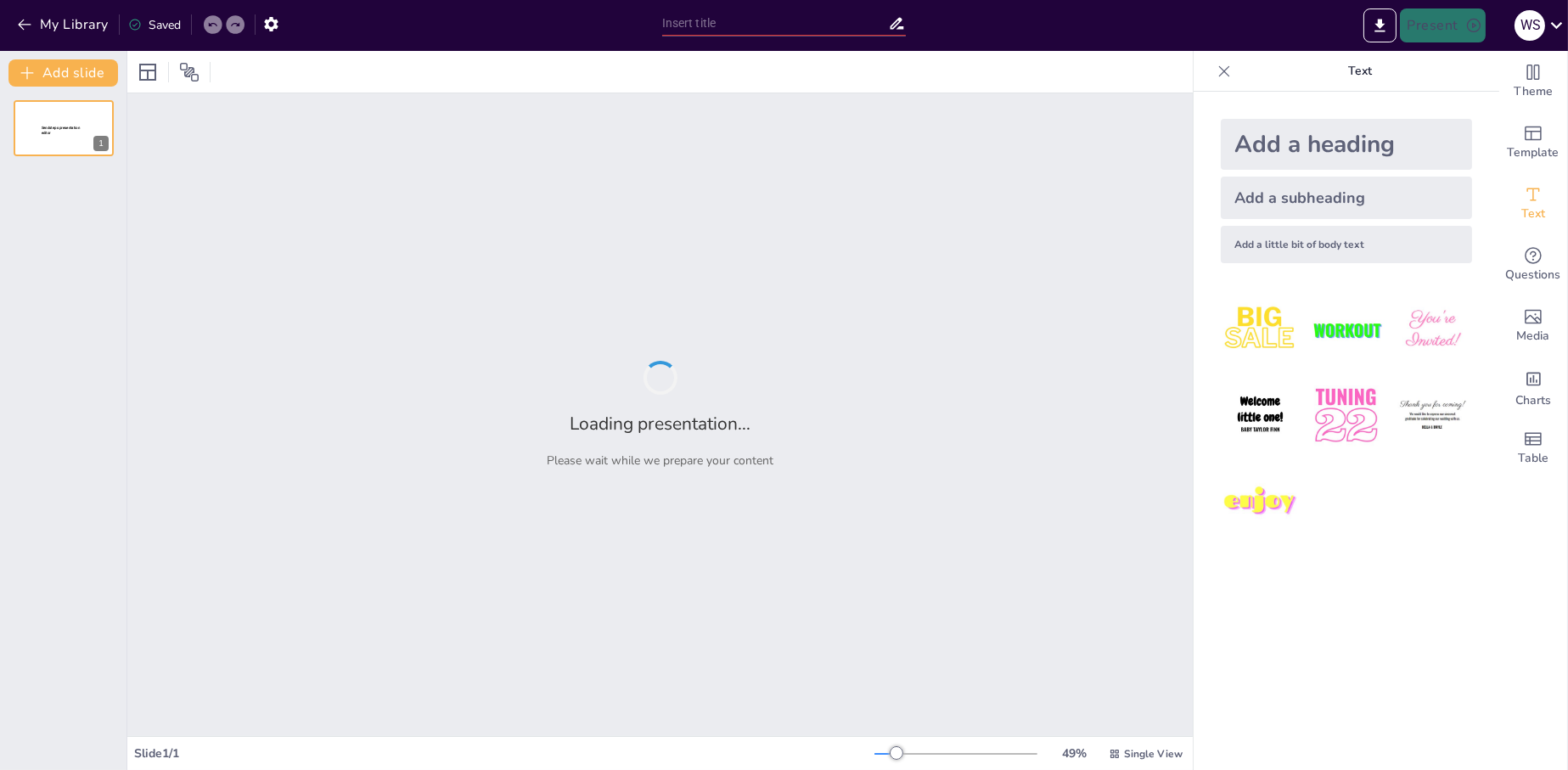
type input "DESARROLLO DE COMPETENCIA EMPRESARIAL EMPÍRICA"
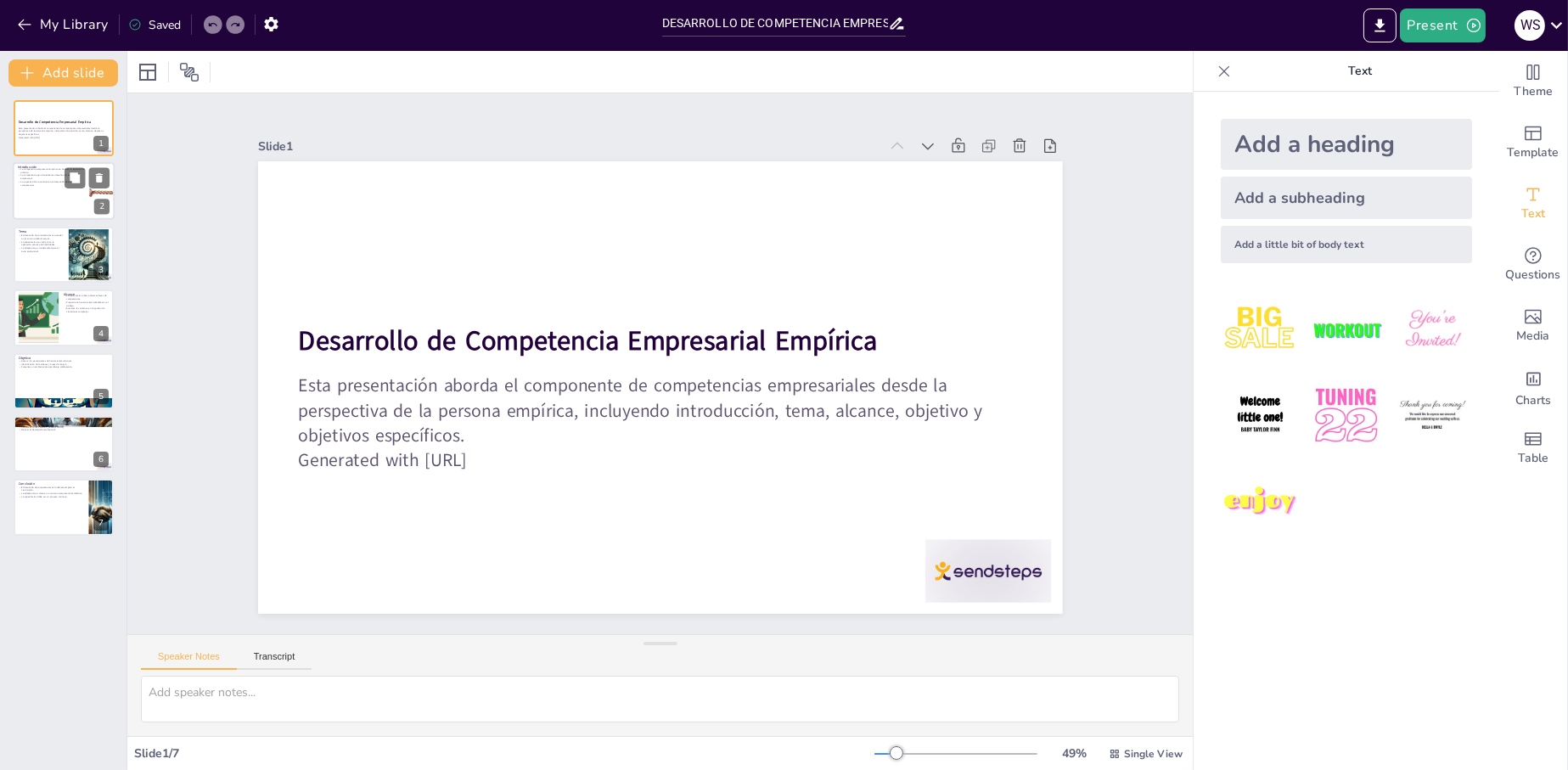
click at [54, 181] on p "La capacitación se centrará en el desarrollo de estas competencias." at bounding box center [50, 184] width 66 height 6
type textarea "La experiencia práctica es fundamental en el desarrollo de competencias empresa…"
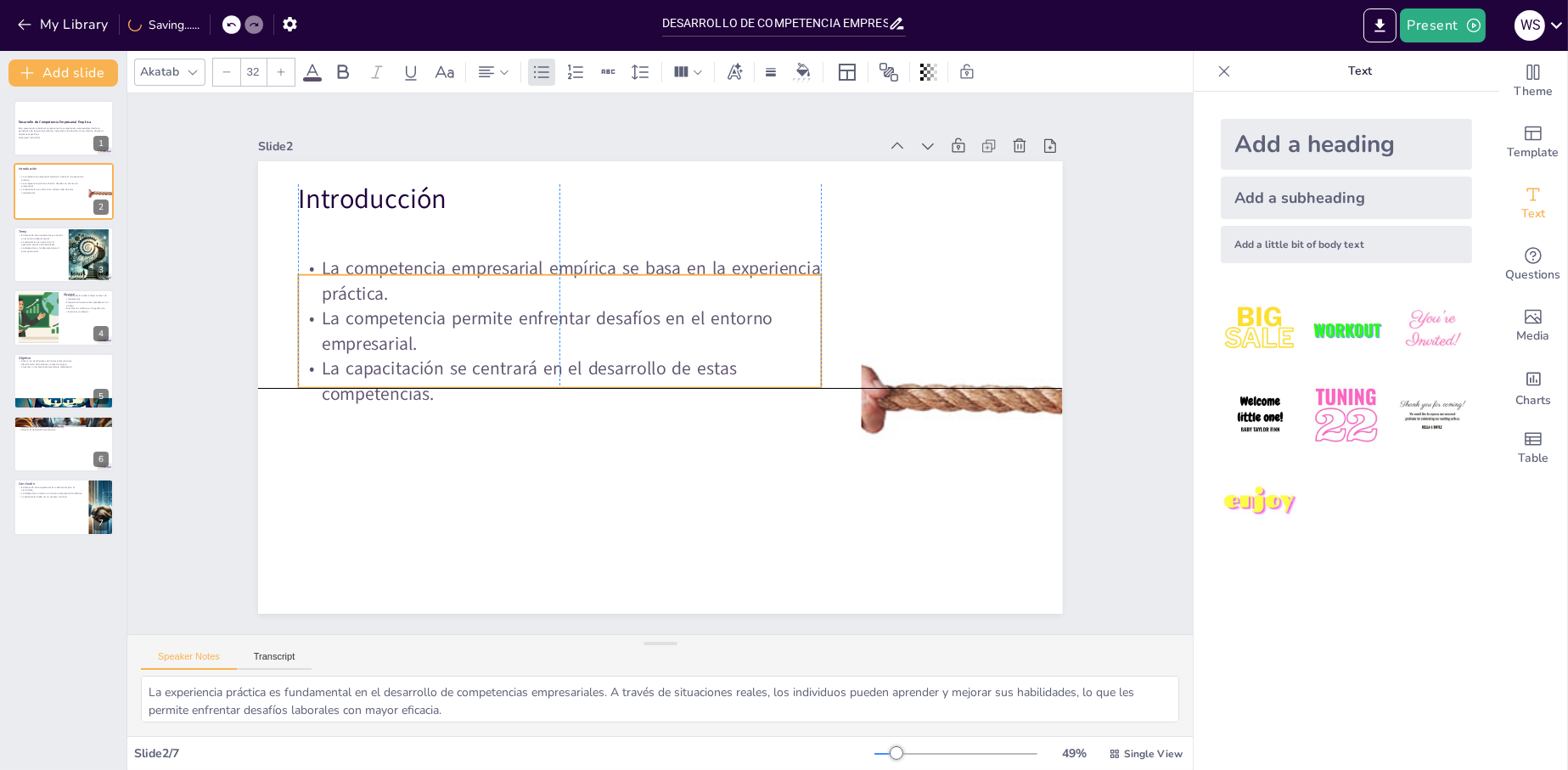
drag, startPoint x: 478, startPoint y: 253, endPoint x: 478, endPoint y: 305, distance: 52.0
click at [558, 305] on p "La competencia permite enfrentar desafíos en el entorno empresarial." at bounding box center [752, 311] width 388 height 422
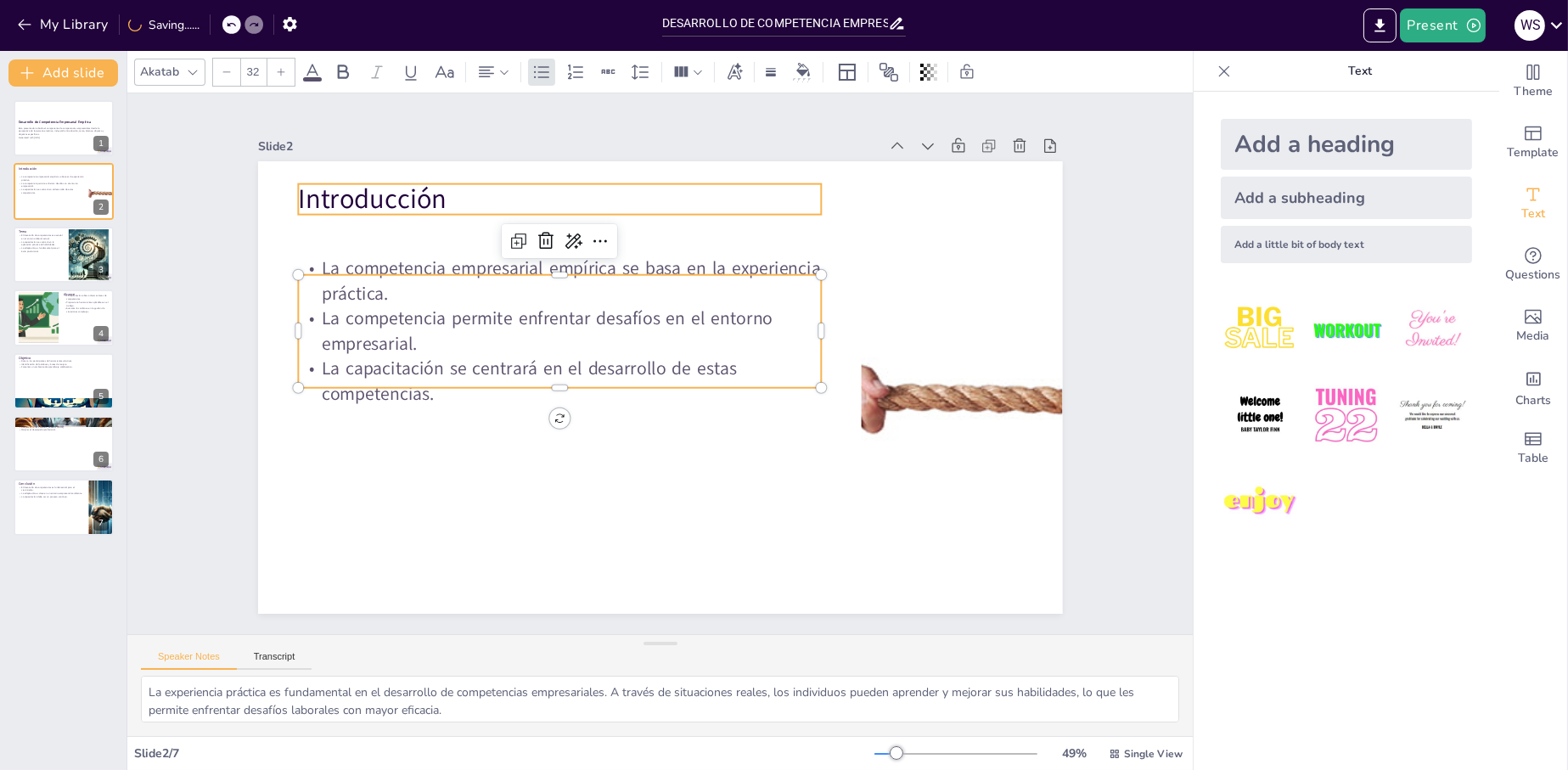
type input "48"
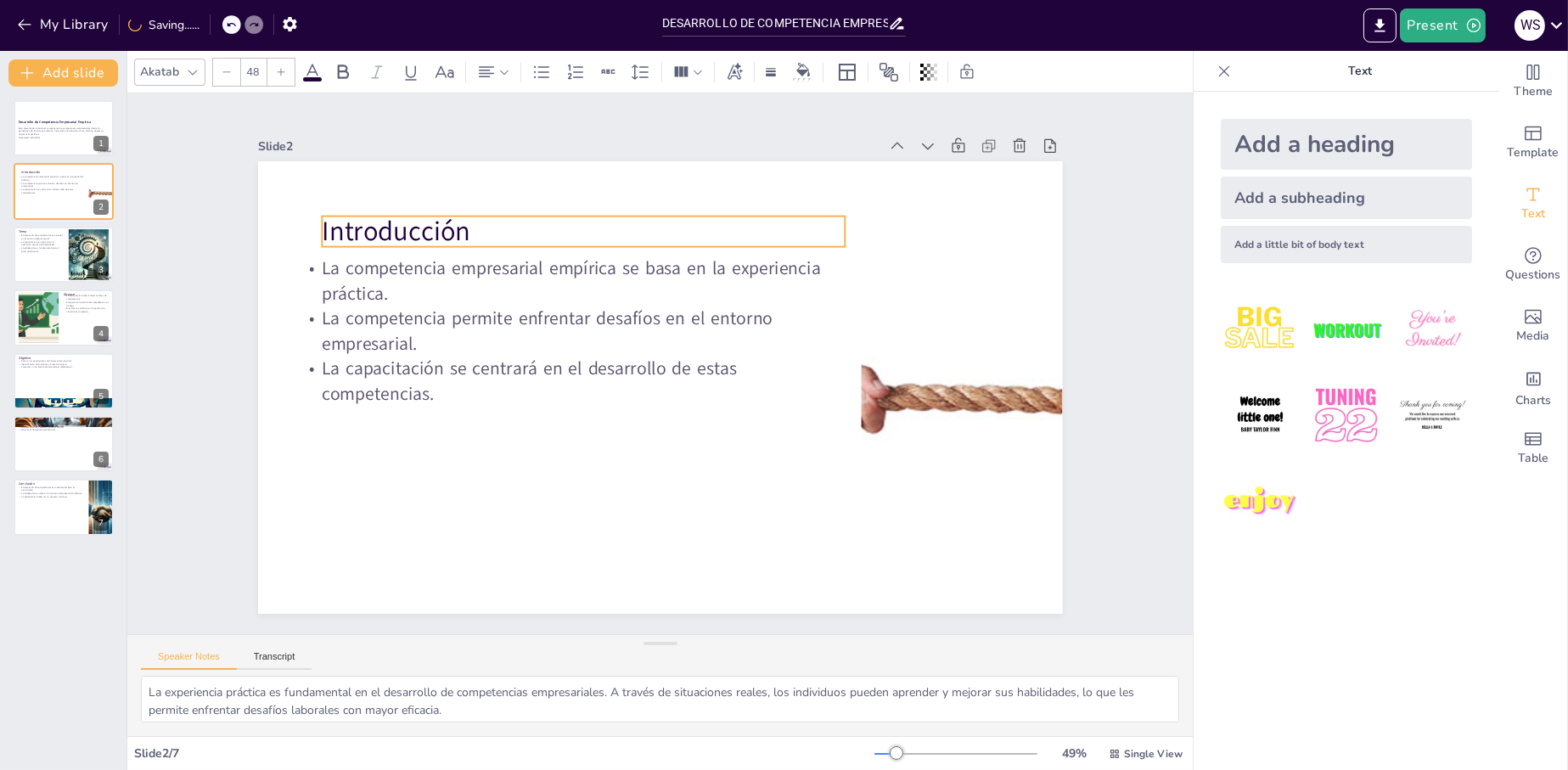
drag, startPoint x: 423, startPoint y: 192, endPoint x: 447, endPoint y: 224, distance: 40.0
click at [667, 224] on p "Introducción" at bounding box center [813, 362] width 294 height 472
drag, startPoint x: 431, startPoint y: 214, endPoint x: 422, endPoint y: 215, distance: 9.1
click at [422, 215] on p "Introducción" at bounding box center [502, 373] width 294 height 471
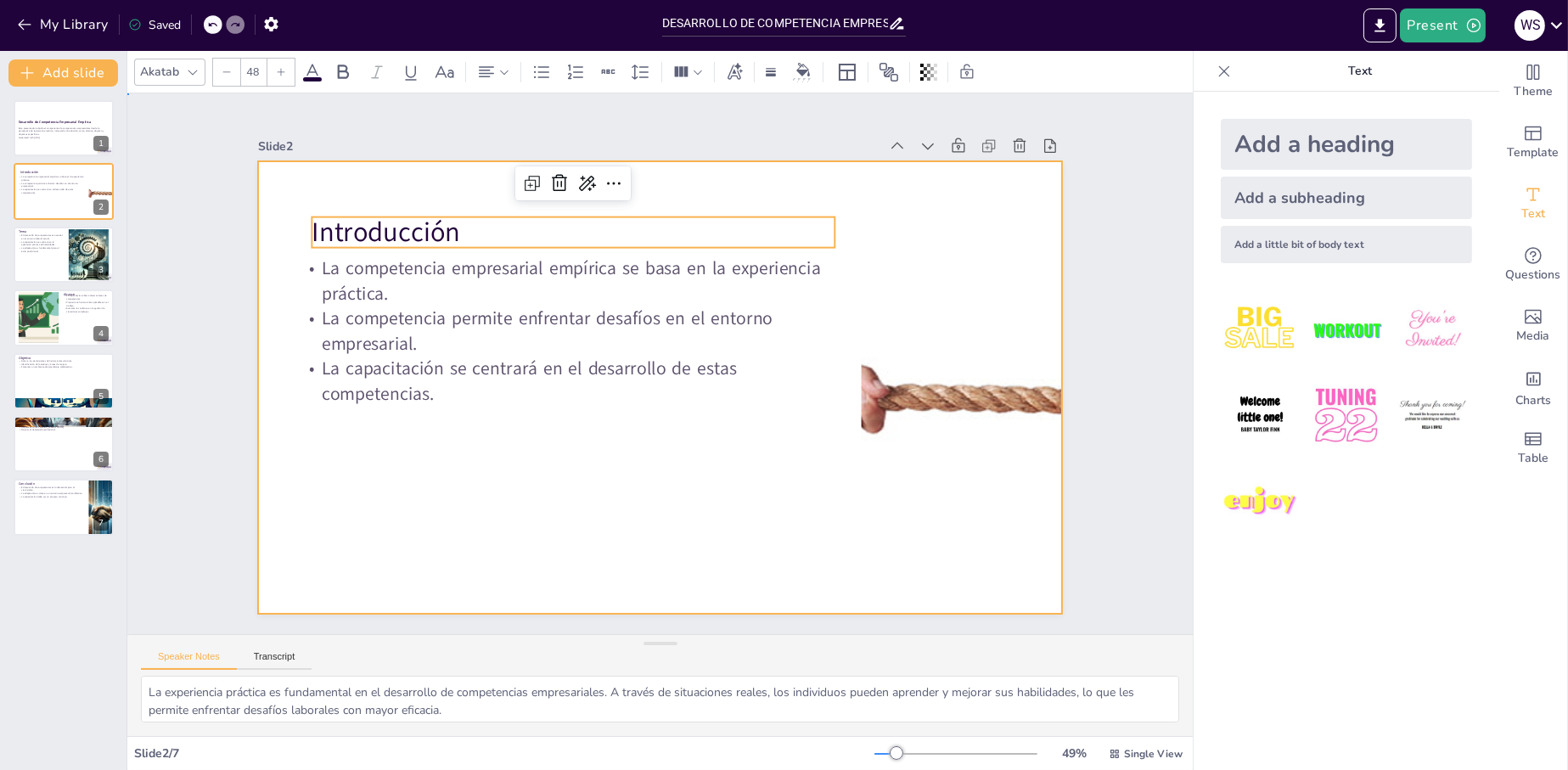
click at [481, 453] on div at bounding box center [636, 364] width 453 height 805
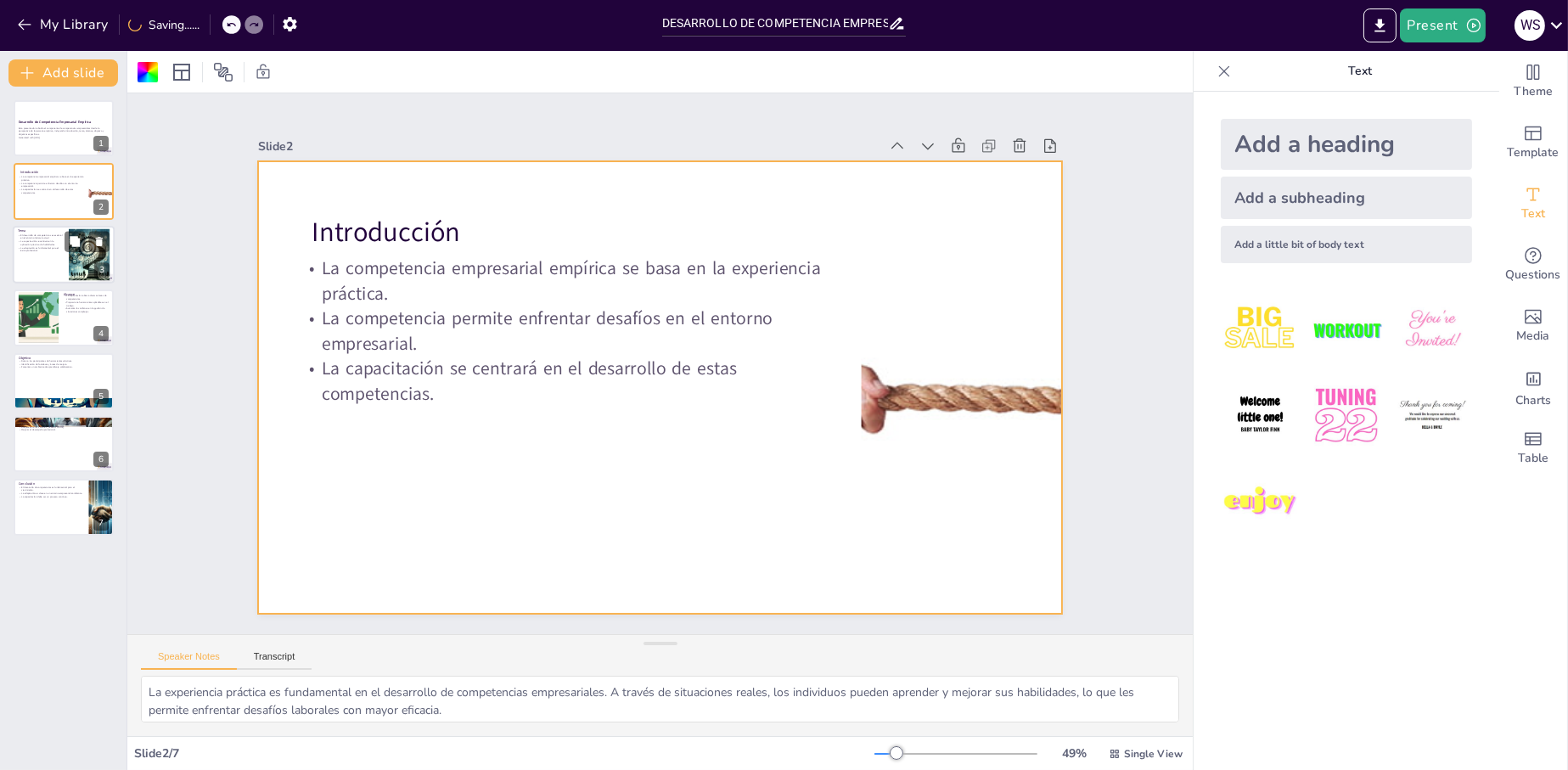
click at [47, 272] on div at bounding box center [63, 255] width 102 height 58
type textarea "En un entorno laboral en constante cambio, el desarrollo de competencias es cru…"
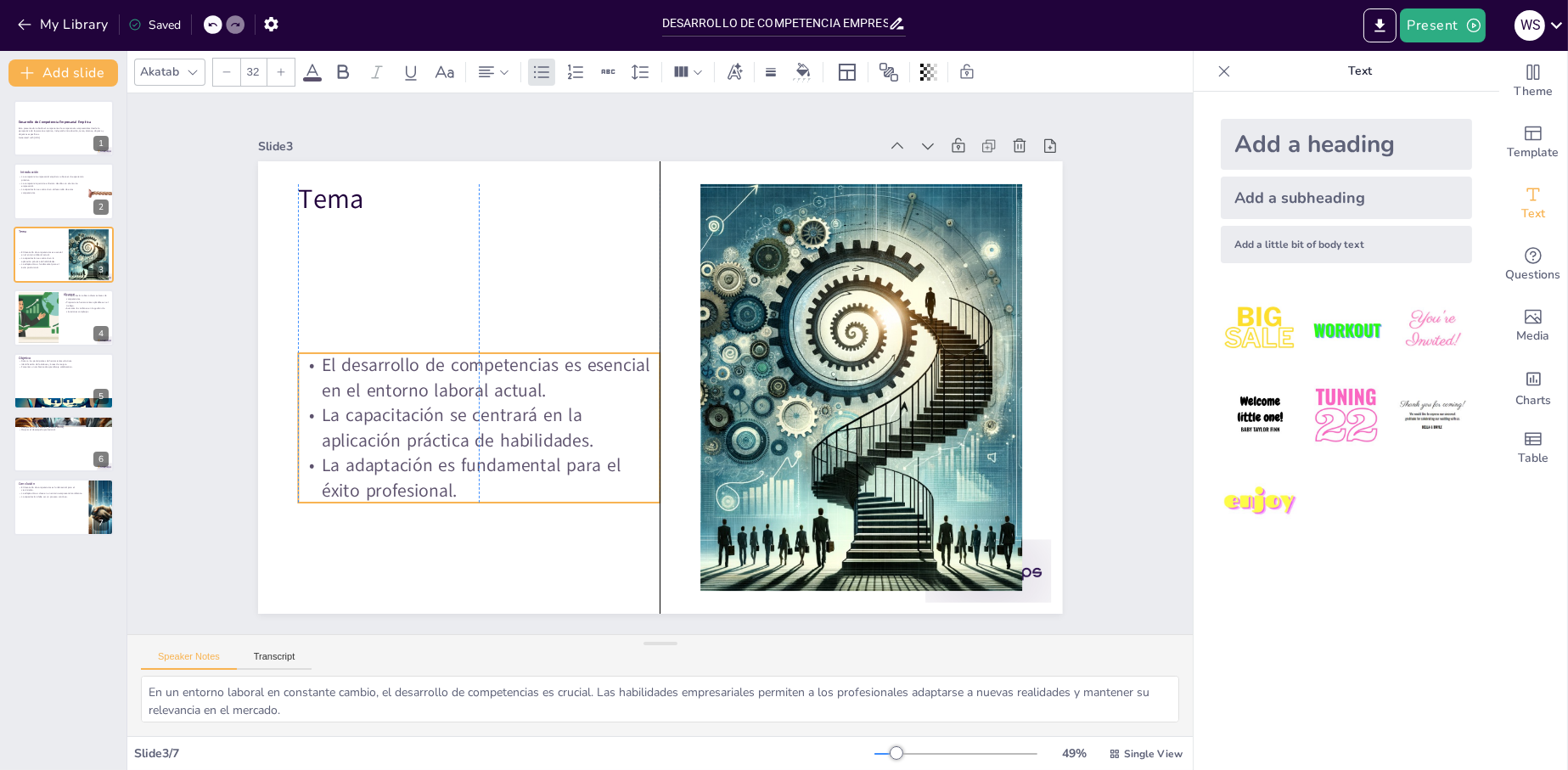
drag, startPoint x: 499, startPoint y: 283, endPoint x: 500, endPoint y: 389, distance: 106.0
click at [571, 363] on p "La capacitación se centrará en la aplicación práctica de habilidades." at bounding box center [596, 182] width 50 height 361
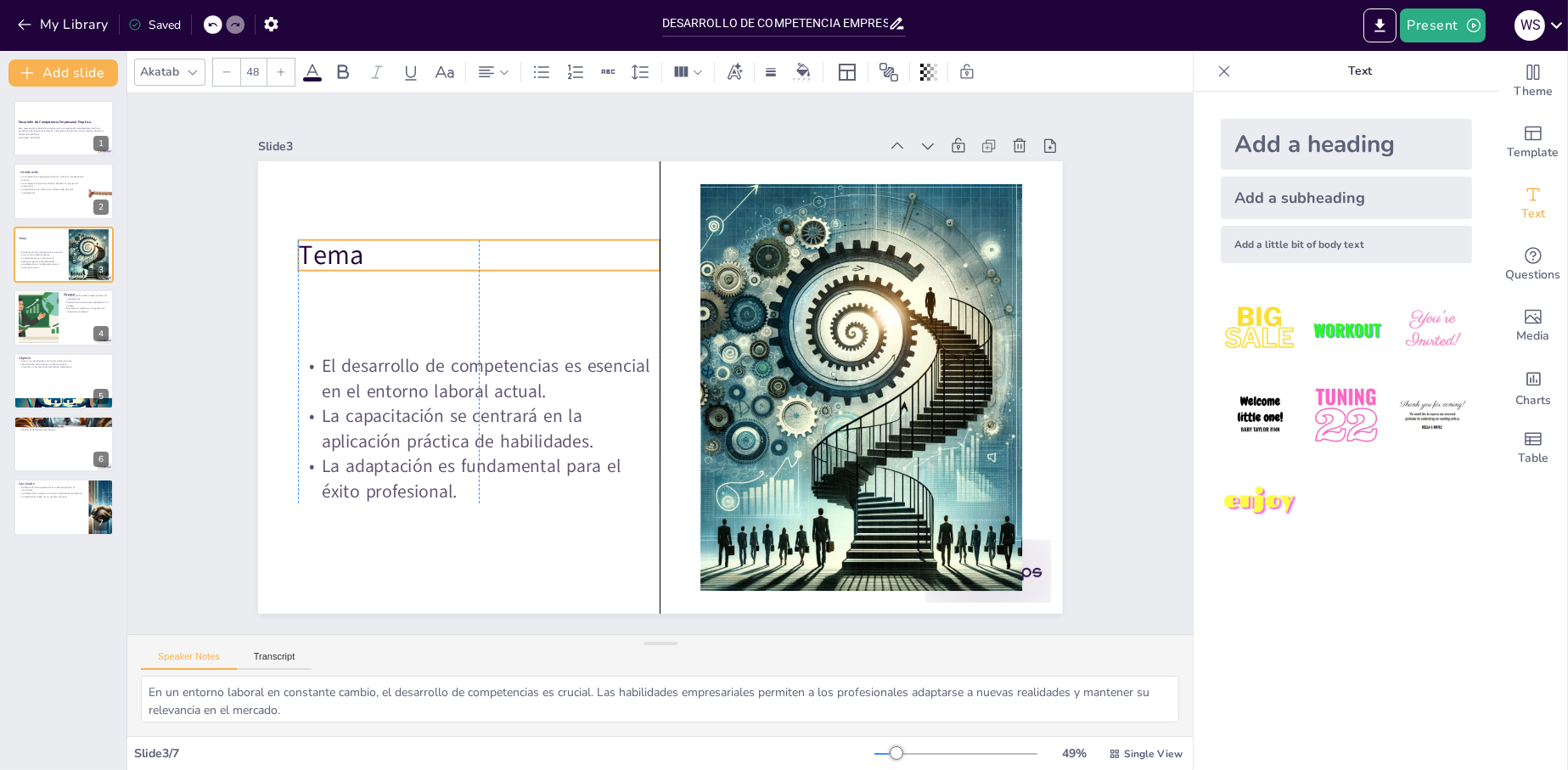
drag, startPoint x: 337, startPoint y: 193, endPoint x: 340, endPoint y: 259, distance: 66.1
click at [661, 453] on p "Tema" at bounding box center [841, 472] width 361 height 38
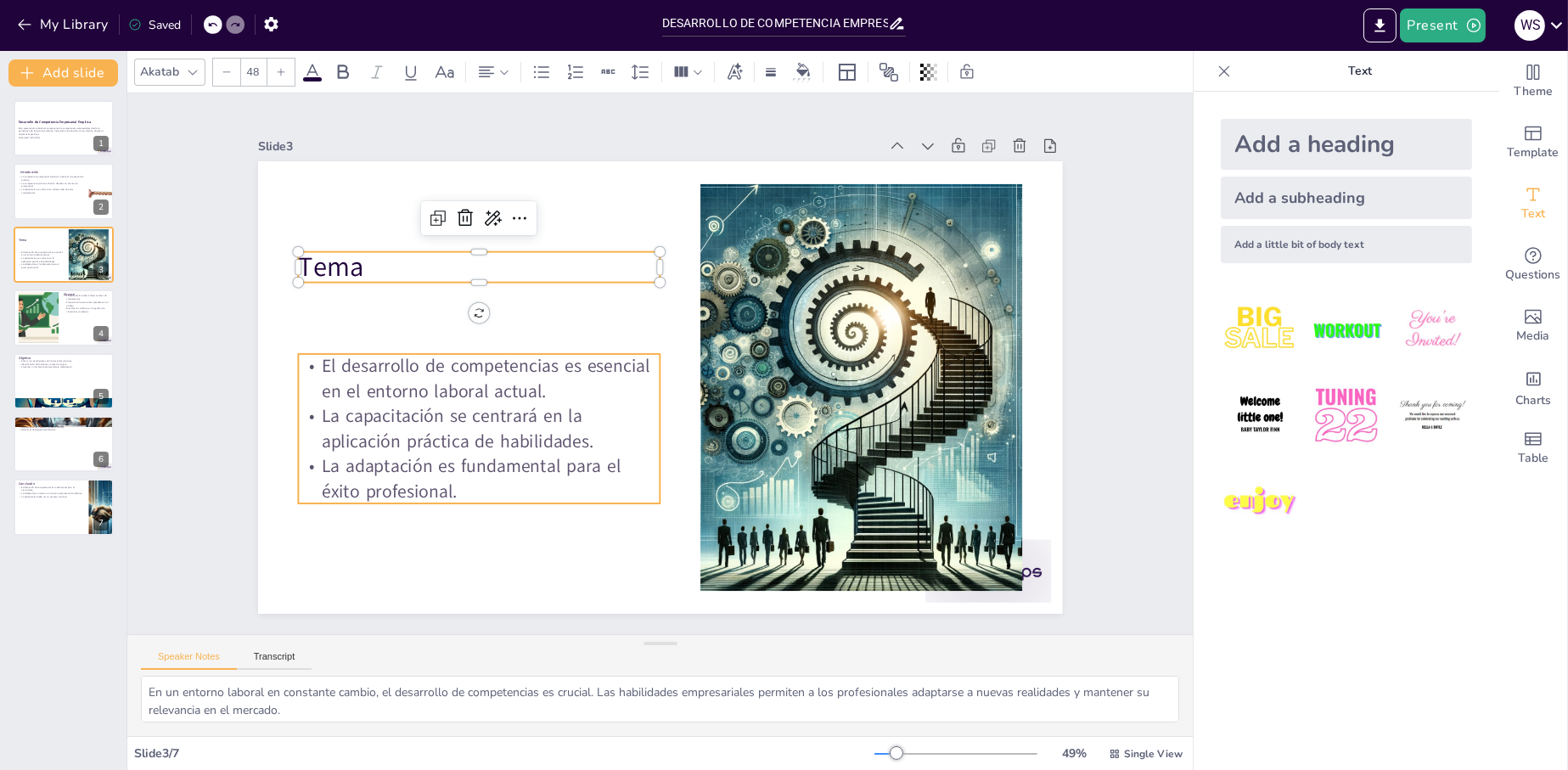
type input "32"
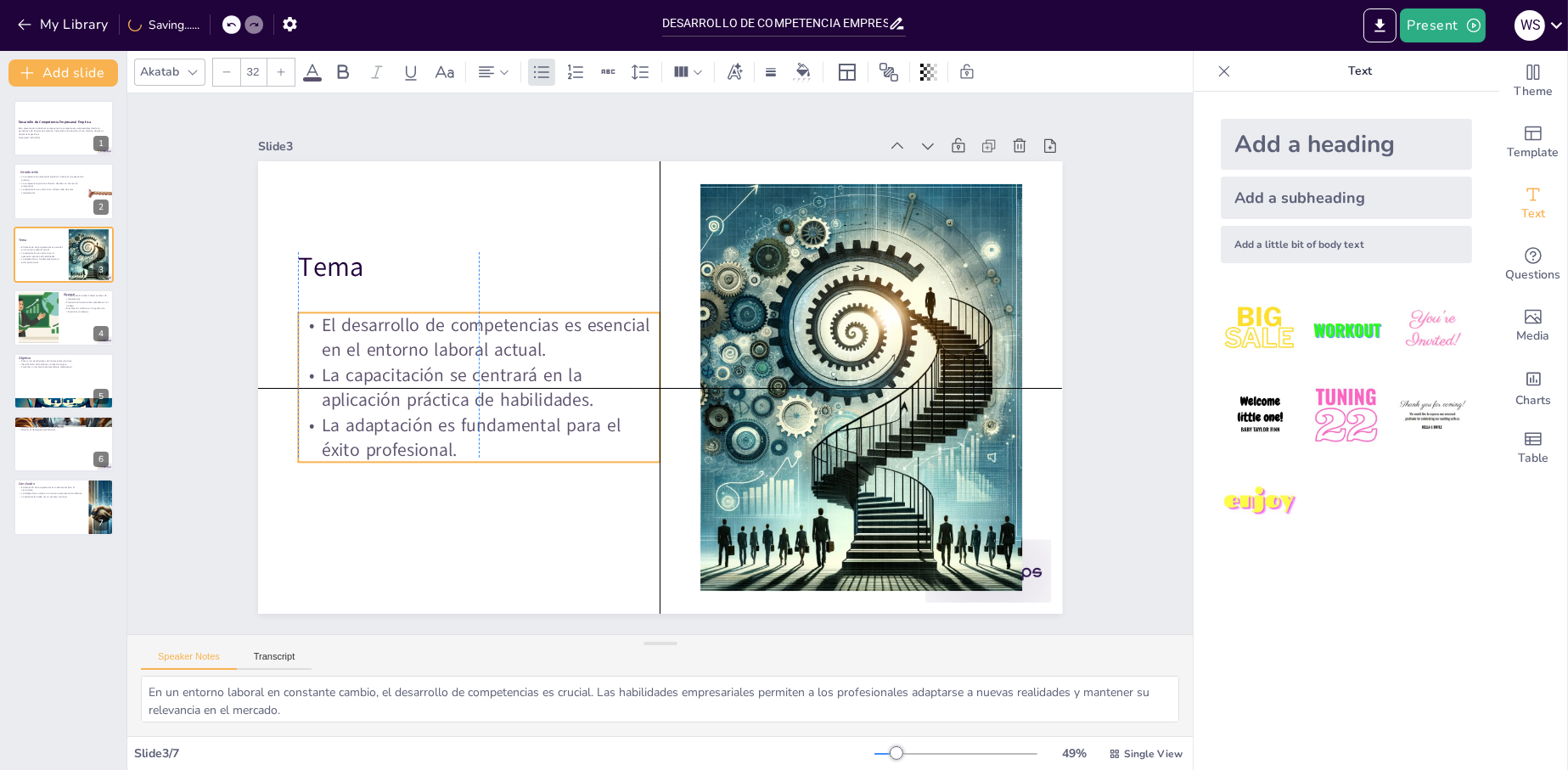
drag, startPoint x: 369, startPoint y: 409, endPoint x: 371, endPoint y: 363, distance: 46.0
click at [624, 363] on p "La capacitación se centrará en la aplicación práctica de habilidades." at bounding box center [764, 213] width 279 height 303
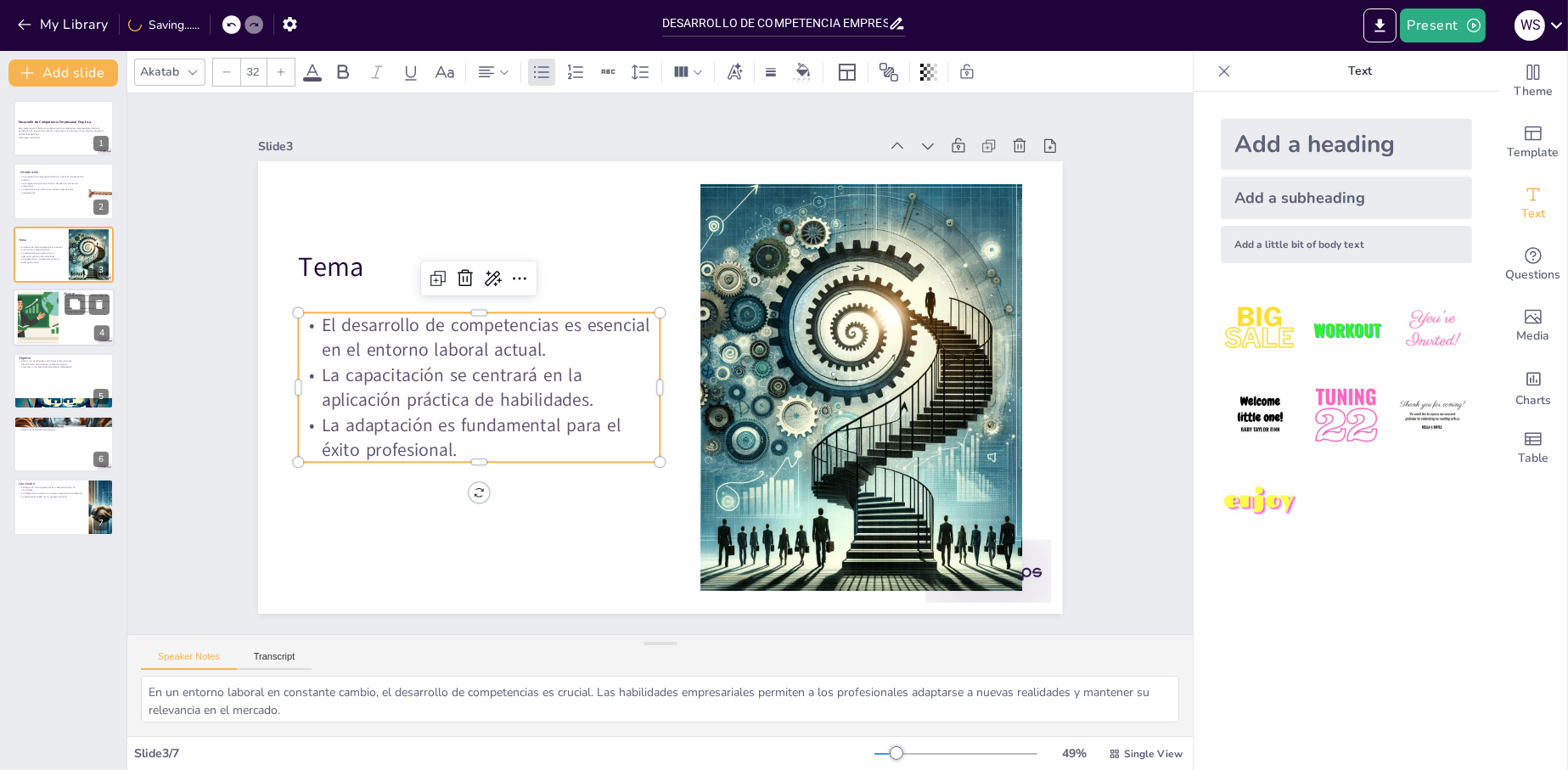
click at [24, 319] on div at bounding box center [37, 317] width 82 height 51
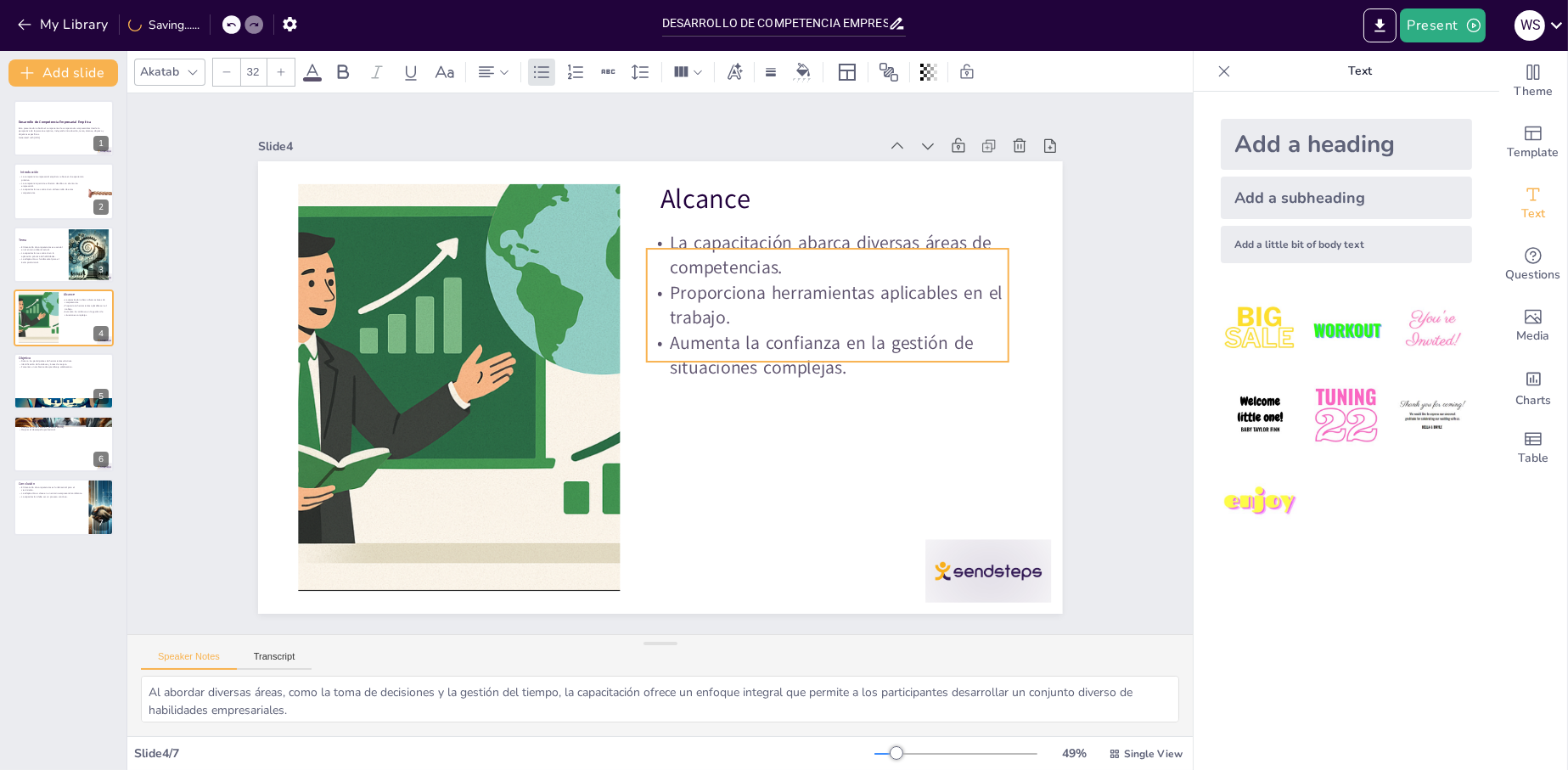
drag, startPoint x: 779, startPoint y: 255, endPoint x: 768, endPoint y: 264, distance: 14.2
click at [608, 264] on p "La capacitación abarca diversas áreas de competencias." at bounding box center [466, 312] width 280 height 302
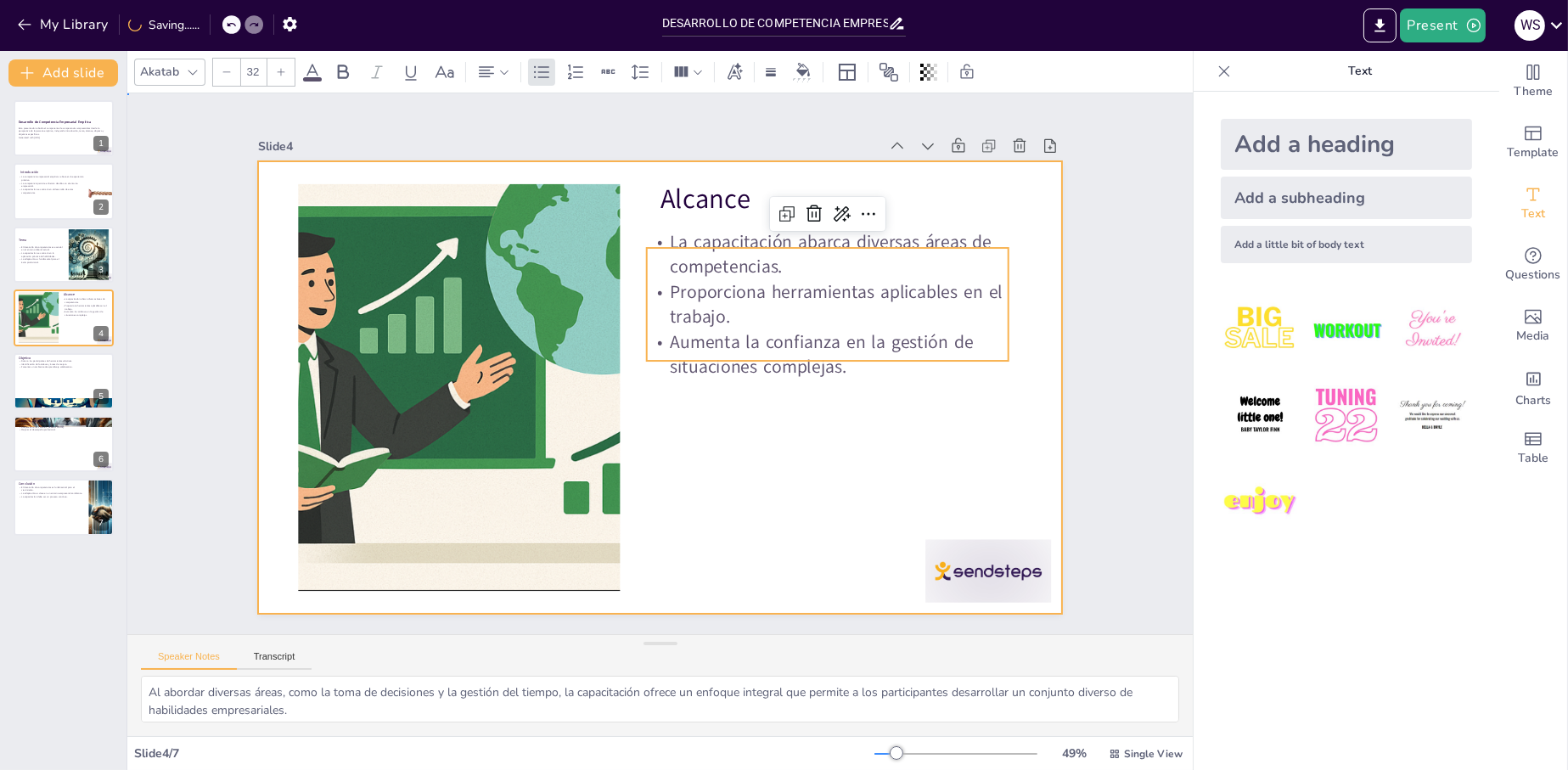
click at [741, 378] on div at bounding box center [658, 386] width 848 height 533
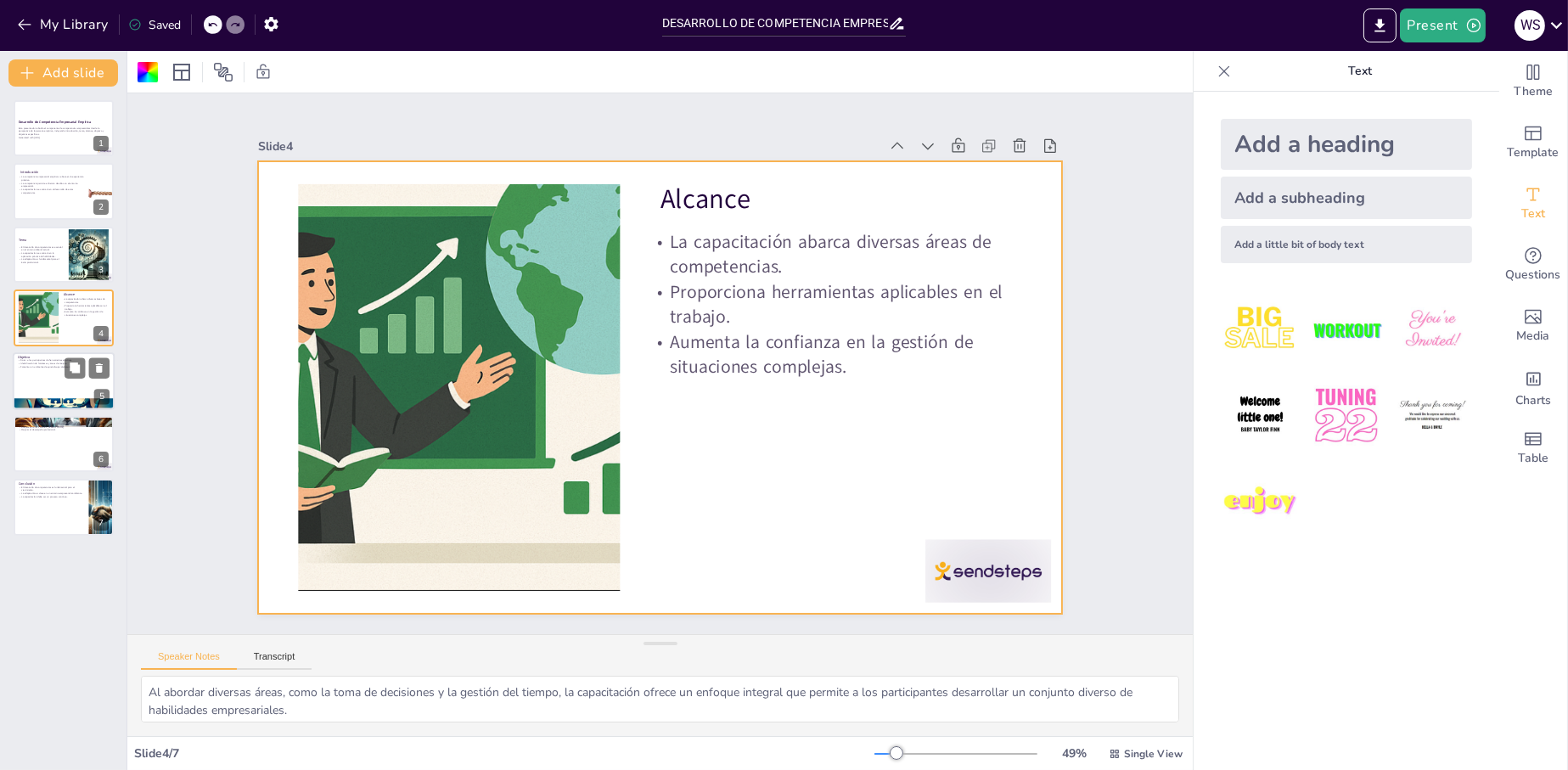
click at [47, 394] on div at bounding box center [63, 382] width 102 height 58
type textarea "Proporcionar herramientas efectivas es esencial para el desarrollo de competenc…"
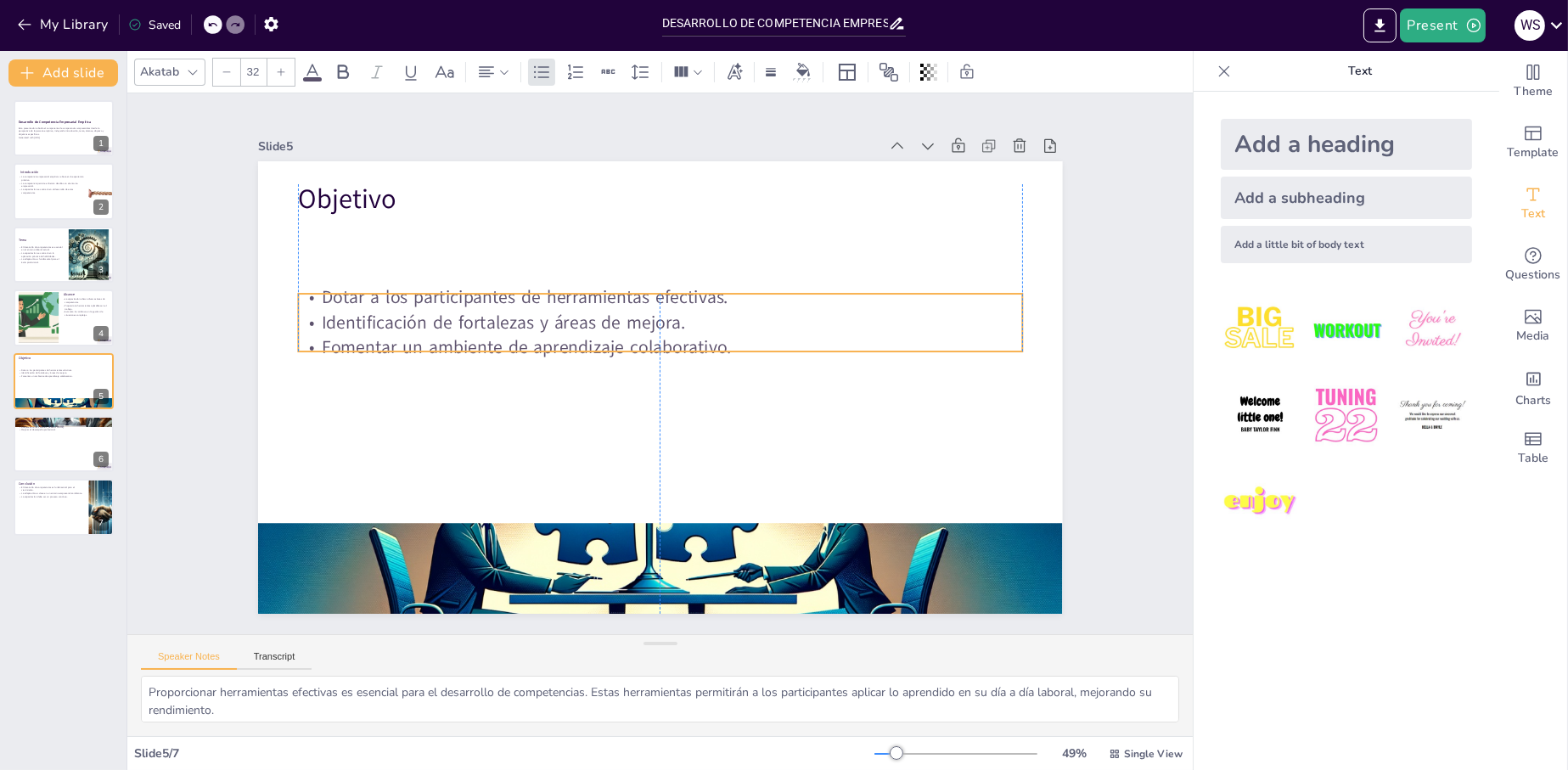
drag, startPoint x: 429, startPoint y: 254, endPoint x: 434, endPoint y: 377, distance: 123.1
click at [588, 377] on p "Fomentar un ambiente de aprendizaje colaborativo." at bounding box center [675, 360] width 175 height 713
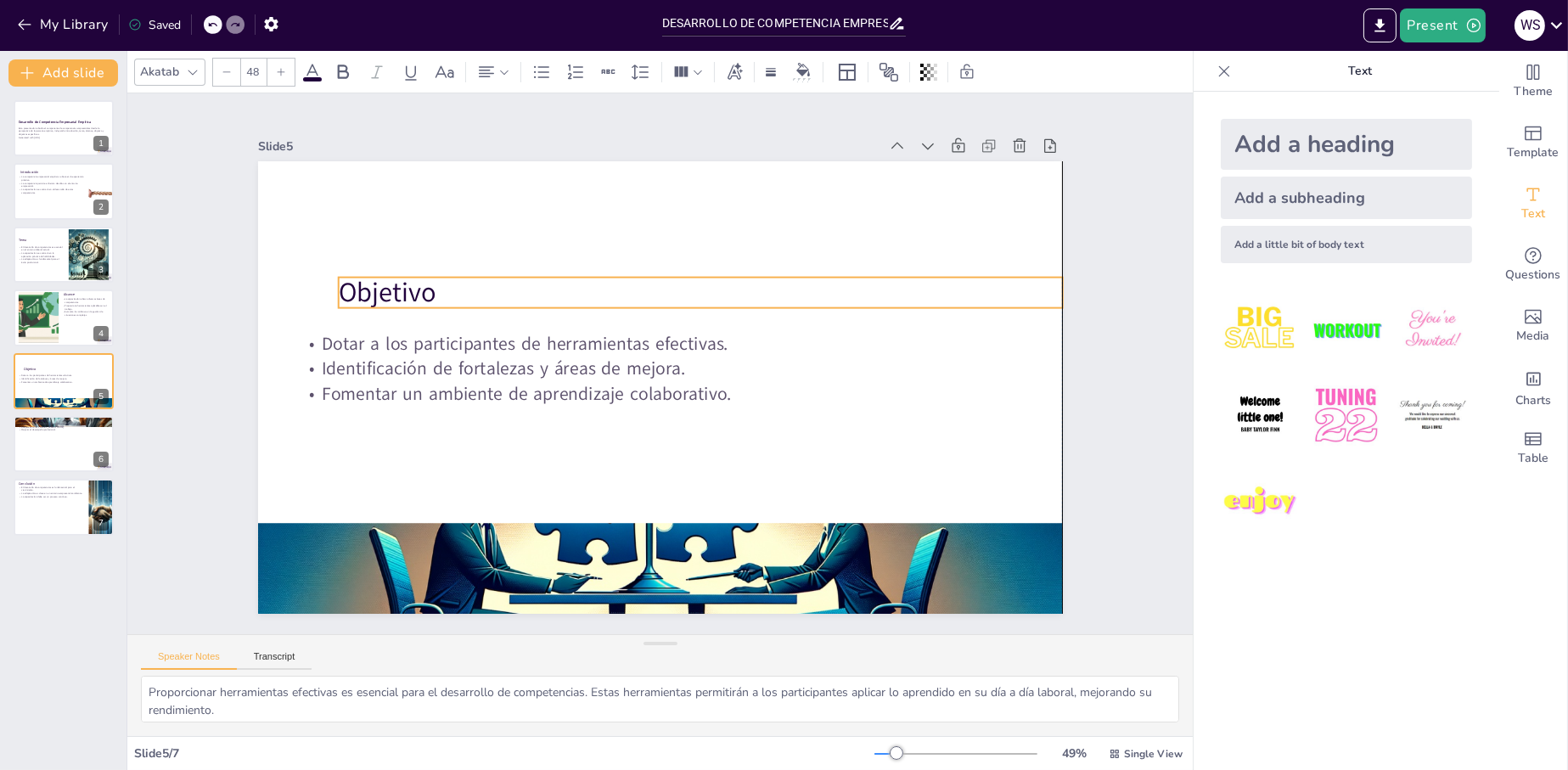
drag, startPoint x: 349, startPoint y: 202, endPoint x: 399, endPoint y: 299, distance: 109.1
click at [399, 303] on p "Objetivo" at bounding box center [675, 284] width 701 height 260
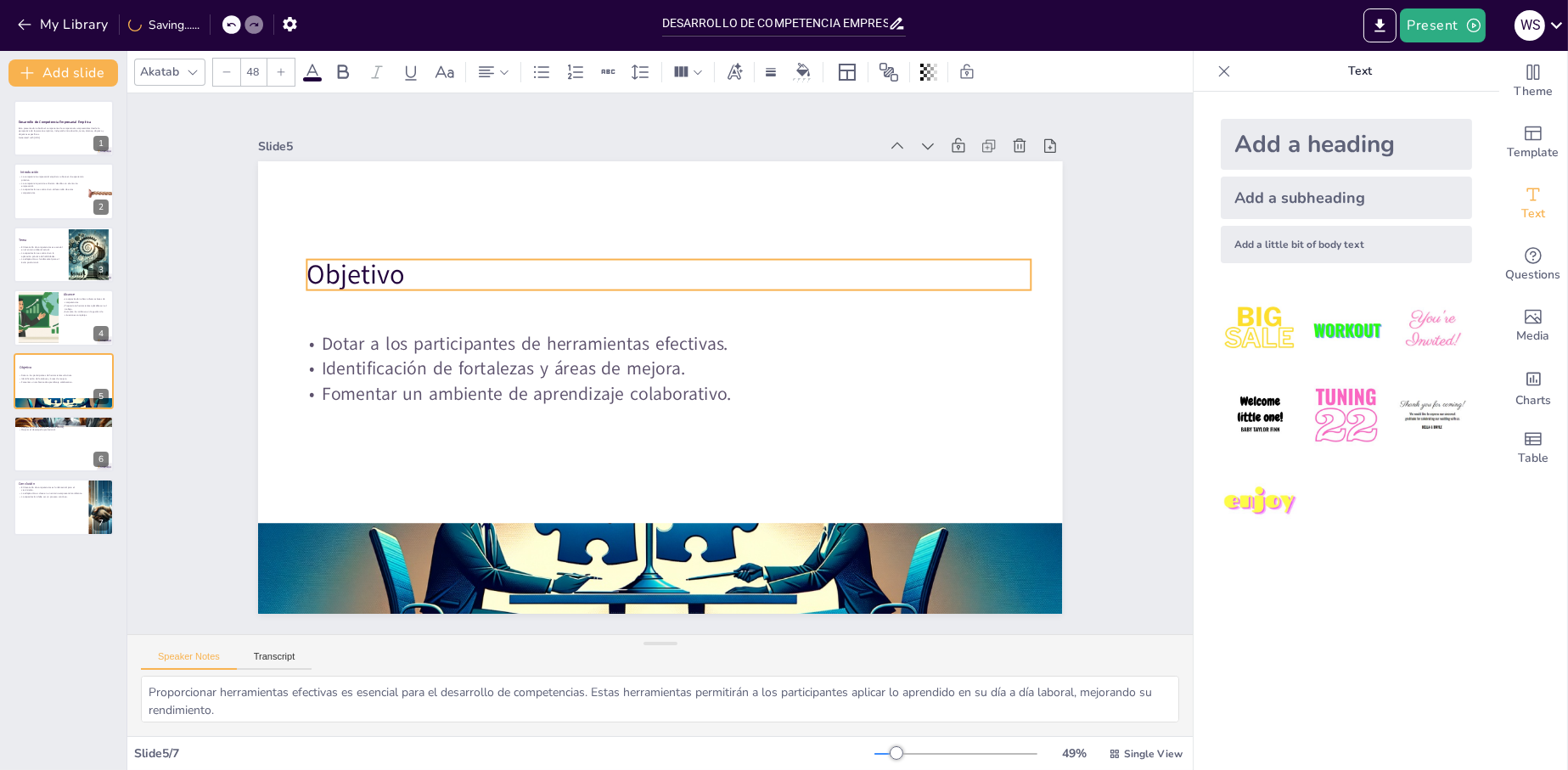
drag, startPoint x: 418, startPoint y: 292, endPoint x: 376, endPoint y: 267, distance: 48.9
click at [536, 267] on p "Objetivo" at bounding box center [733, 416] width 394 height 646
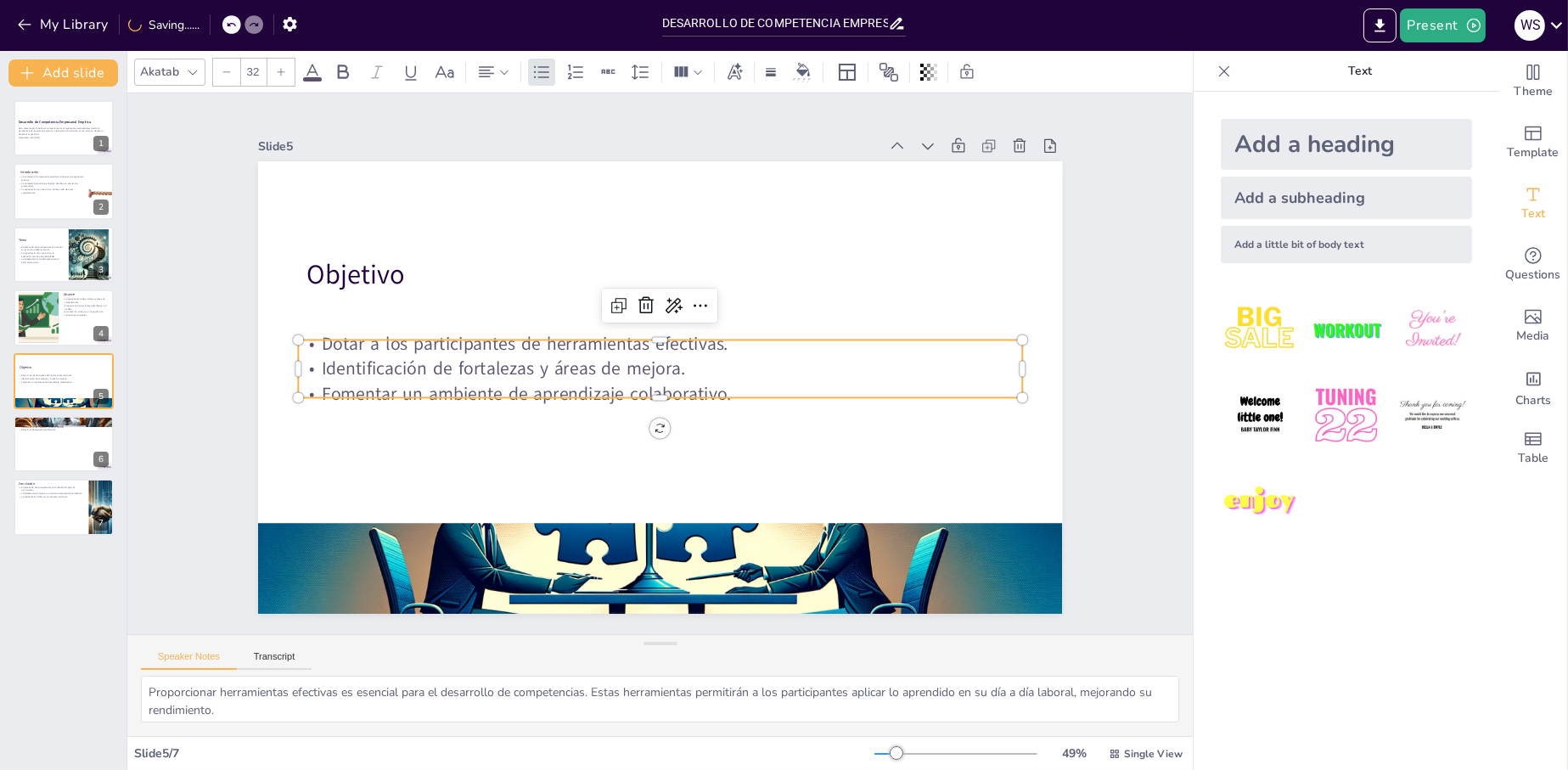
click at [455, 348] on p "Dotar a los participantes de herramientas efectivas." at bounding box center [676, 352] width 446 height 601
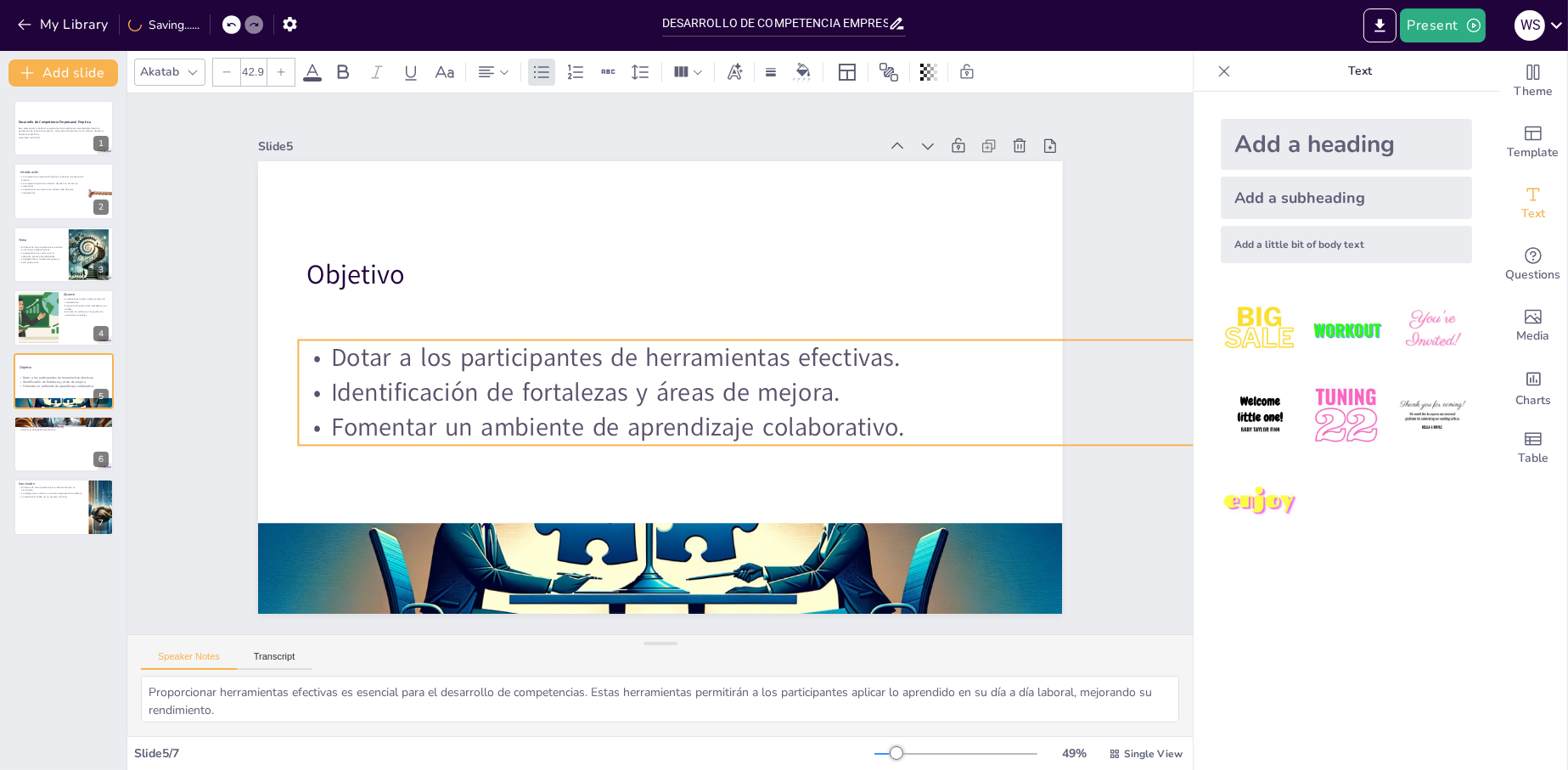
drag, startPoint x: 1003, startPoint y: 388, endPoint x: 839, endPoint y: 401, distance: 164.5
click at [854, 407] on div "Objetivo Dotar a los participantes de herramientas efectivas. Identificación de…" at bounding box center [681, 352] width 795 height 923
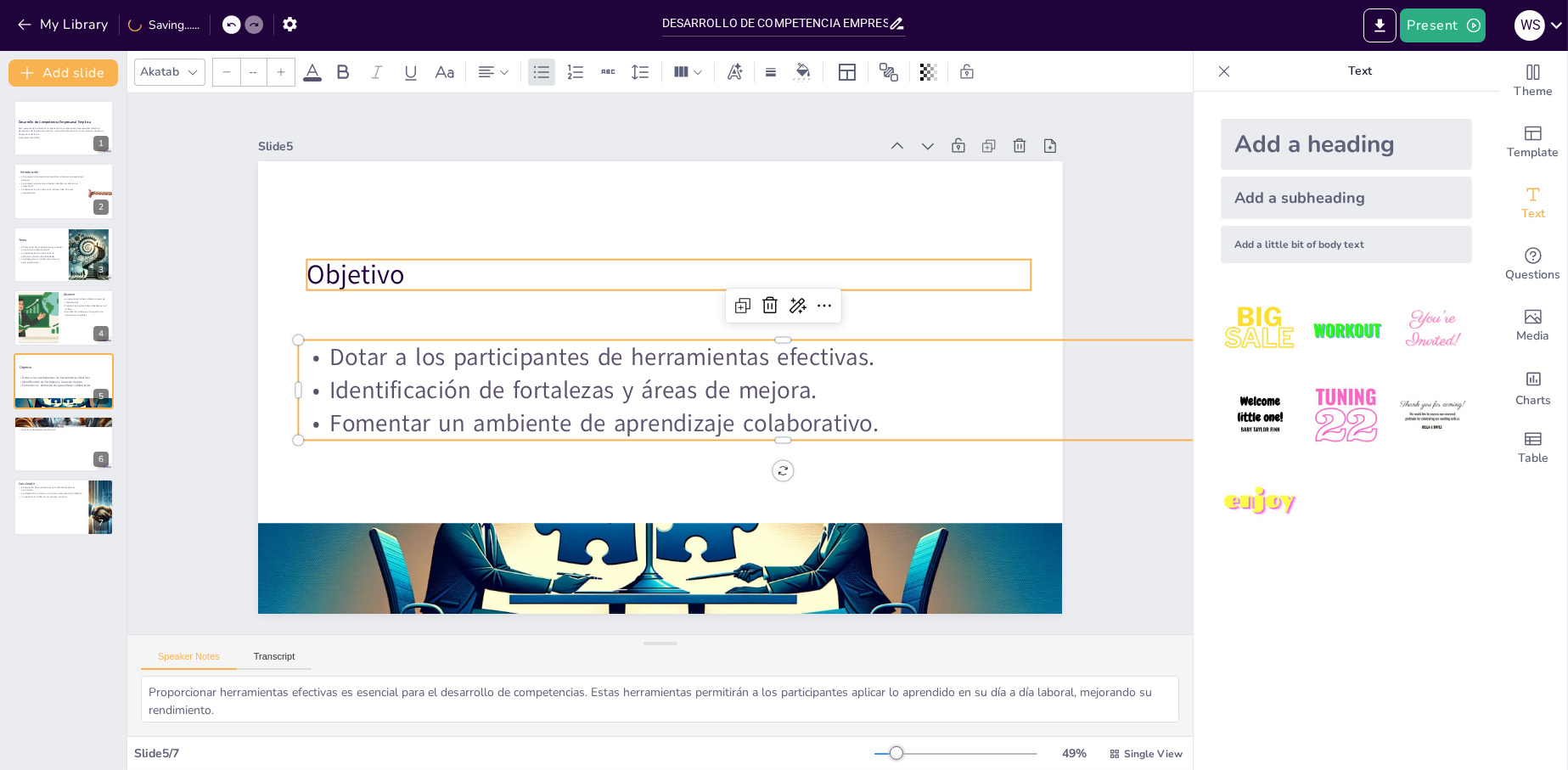
type input "48"
click at [510, 250] on div "Objetivo Dotar a los participantes de herramientas efectivas. Identificación de…" at bounding box center [638, 356] width 679 height 905
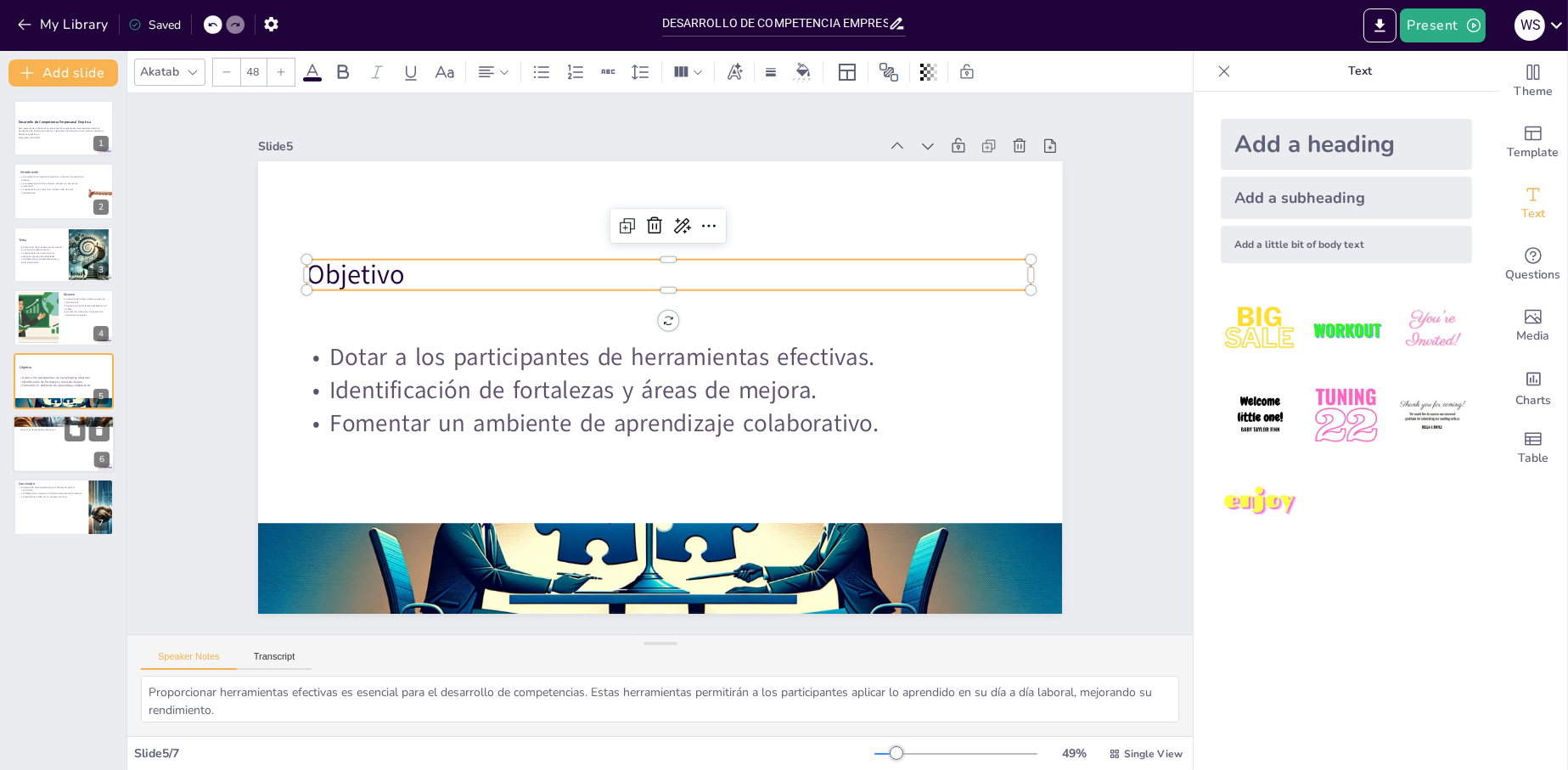
click at [35, 443] on div at bounding box center [63, 444] width 102 height 58
type textarea "La identificación de competencias específicas es vital para que los participant…"
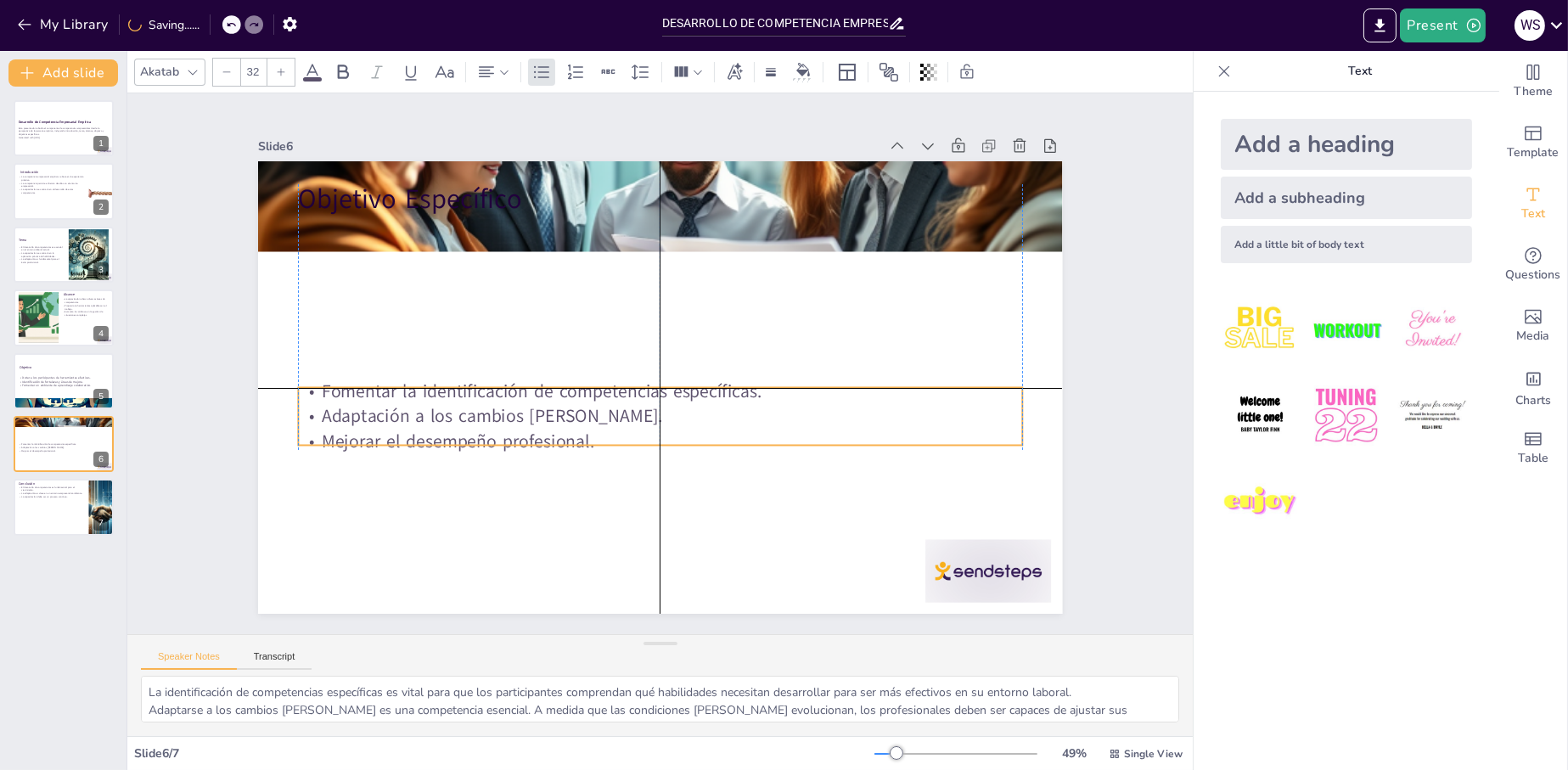
drag, startPoint x: 534, startPoint y: 243, endPoint x: 528, endPoint y: 387, distance: 144.1
click at [624, 409] on p "Adaptación a los cambios [PERSON_NAME]." at bounding box center [711, 353] width 175 height 713
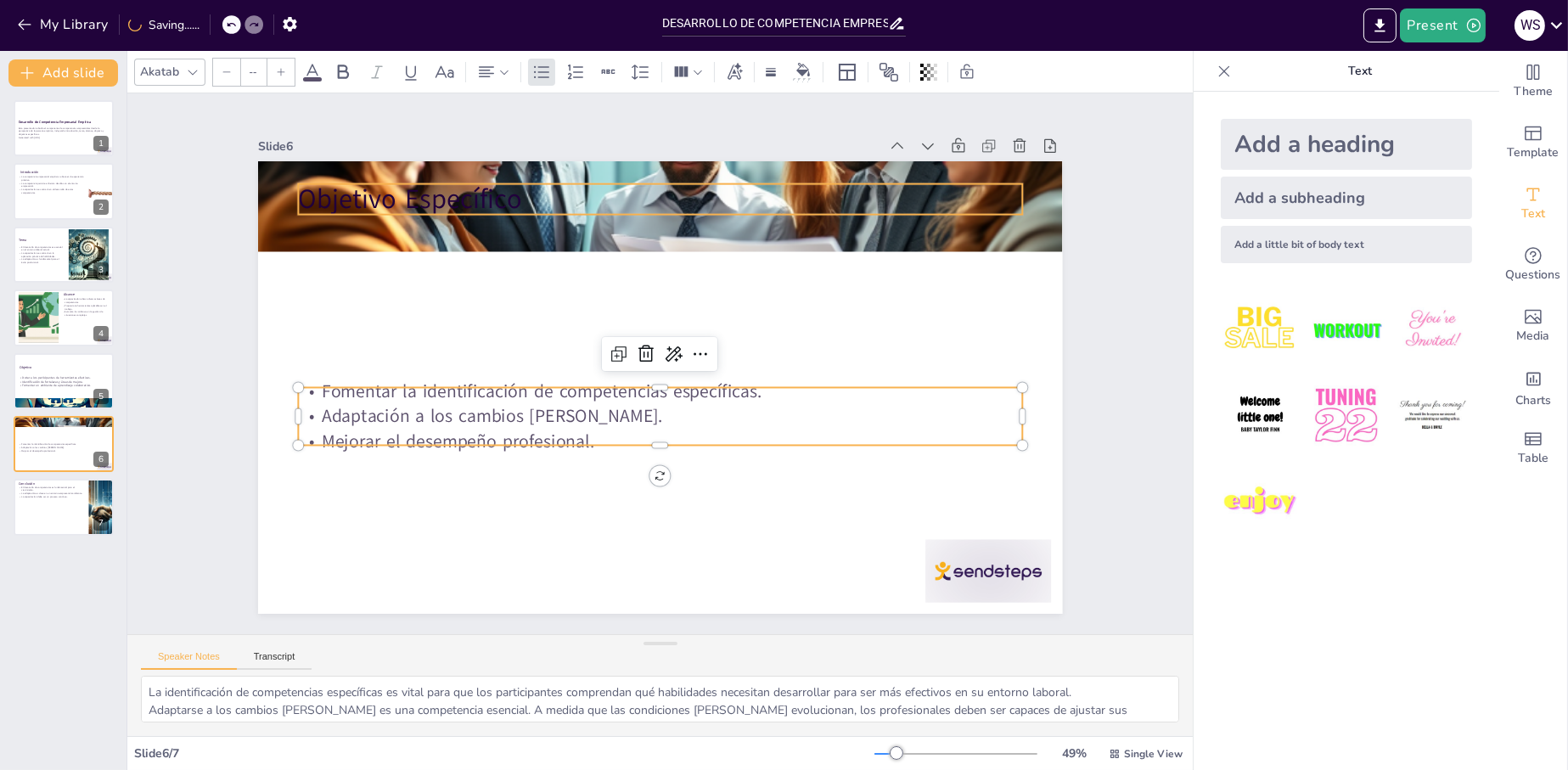
type input "48"
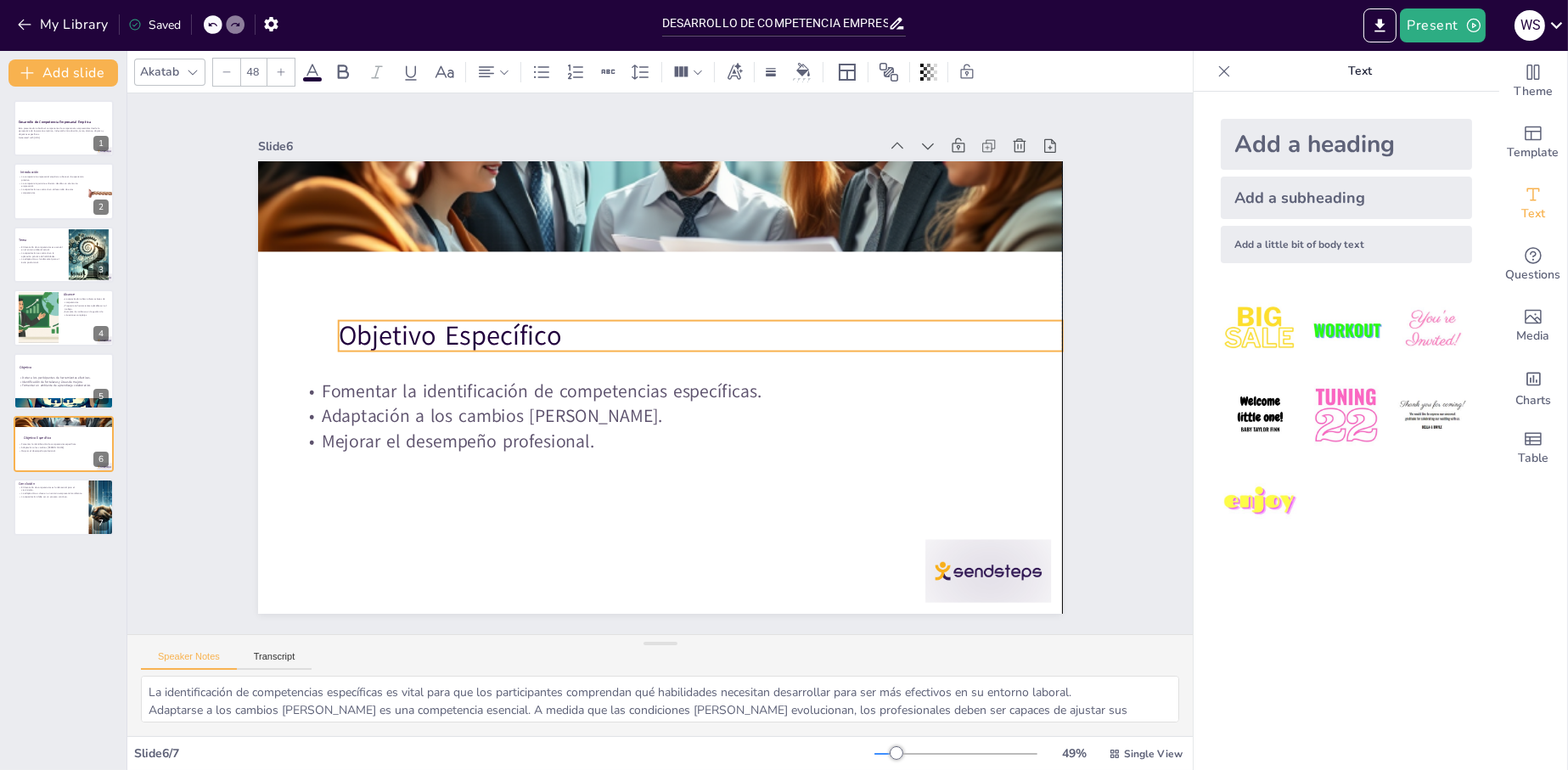
drag, startPoint x: 403, startPoint y: 185, endPoint x: 443, endPoint y: 323, distance: 143.7
click at [443, 323] on p "Objetivo Específico" at bounding box center [676, 317] width 608 height 456
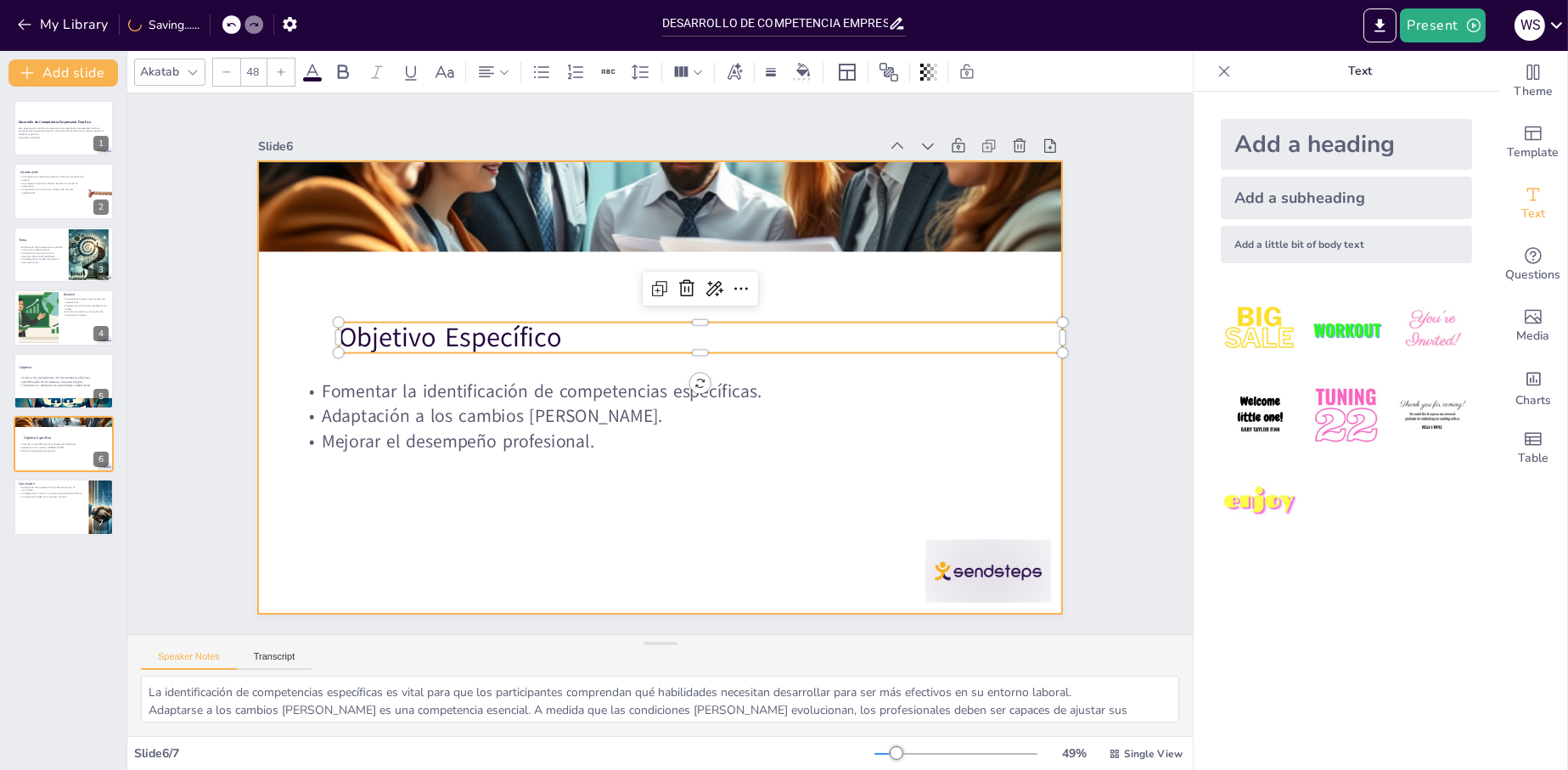
click at [547, 533] on div at bounding box center [653, 385] width 905 height 678
